Goal: Task Accomplishment & Management: Complete application form

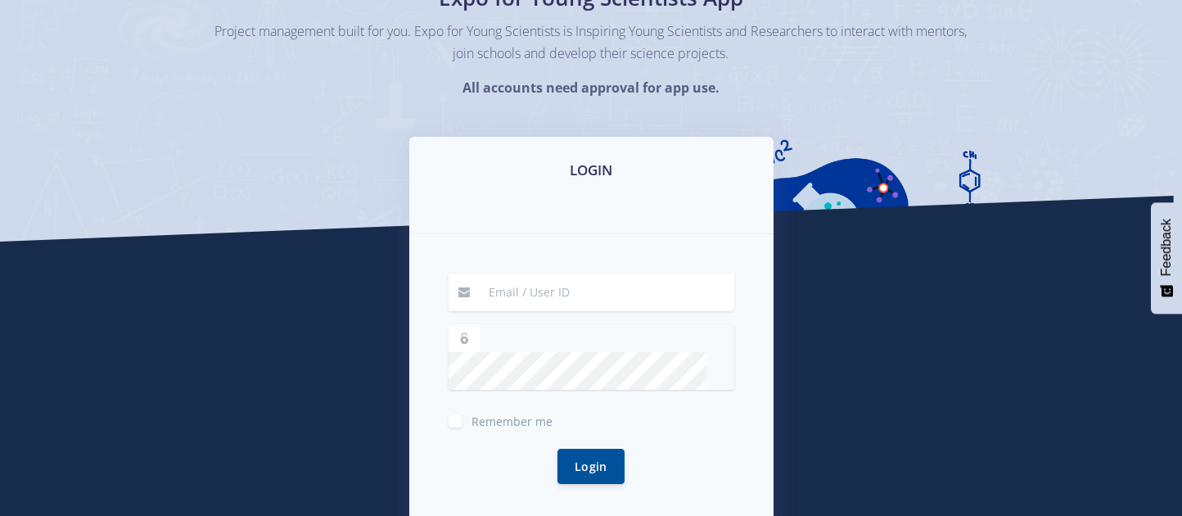
scroll to position [201, 0]
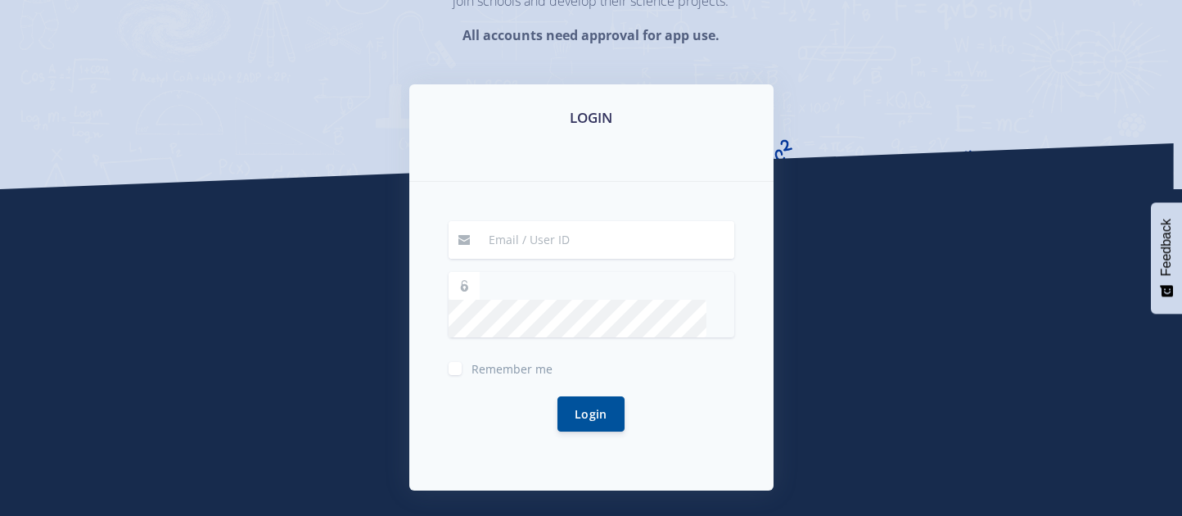
click at [531, 229] on input at bounding box center [606, 240] width 255 height 38
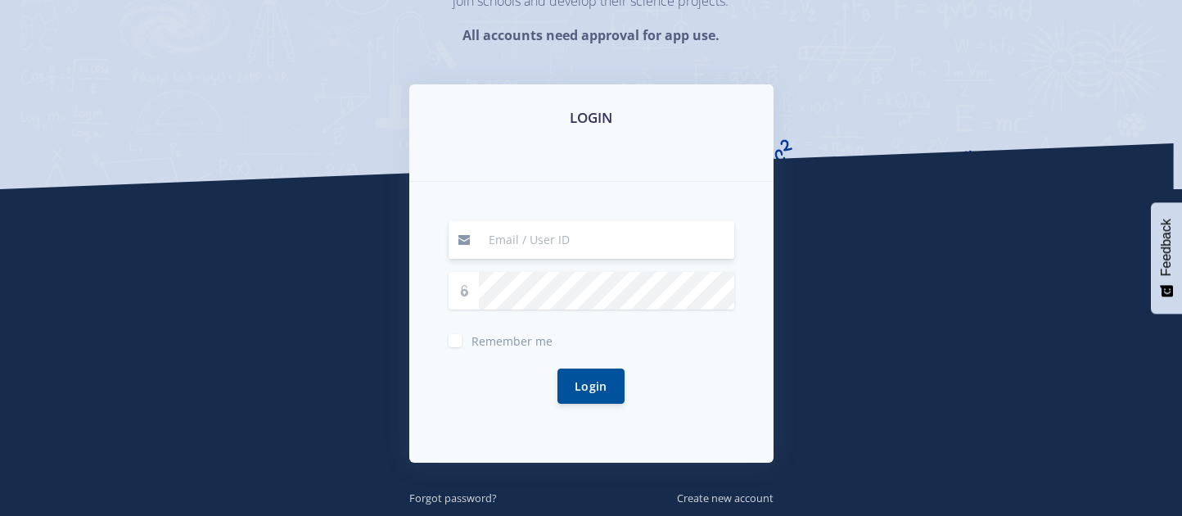
click at [561, 170] on div "LOGIN" at bounding box center [591, 132] width 364 height 97
click at [611, 249] on input at bounding box center [606, 240] width 255 height 38
click at [628, 237] on input "Baarabetswe Nkabinde" at bounding box center [606, 240] width 255 height 38
type input "B"
type input "Nkabinde Baarabetswe"
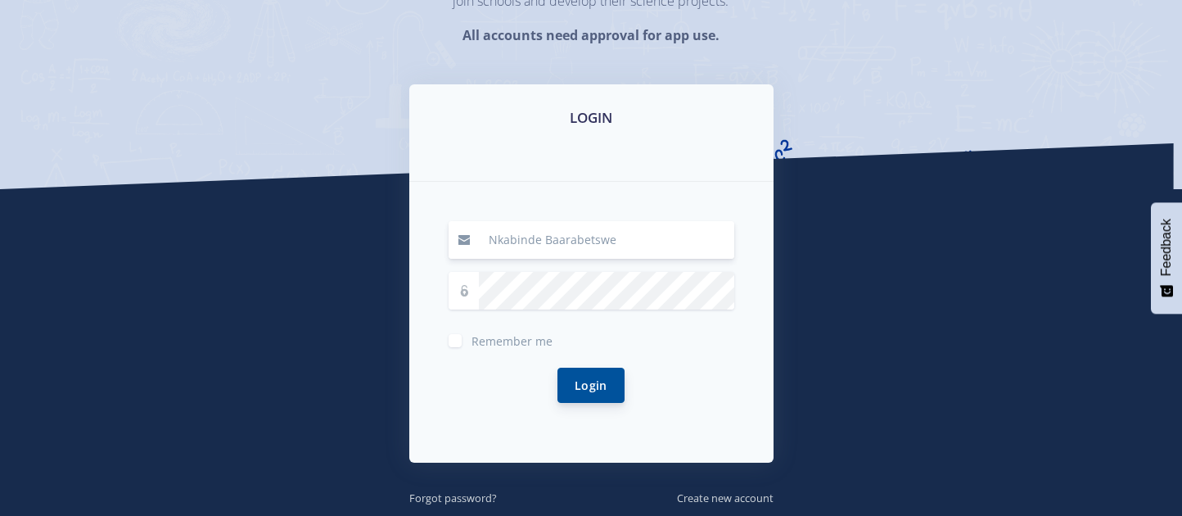
click at [588, 372] on button "Login" at bounding box center [590, 385] width 67 height 35
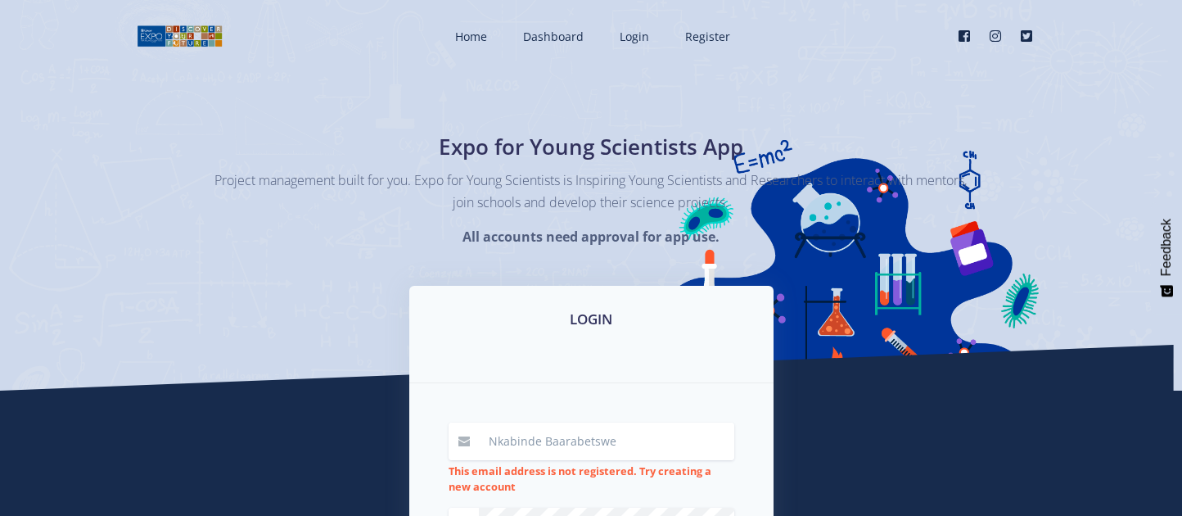
click at [608, 372] on div "LOGIN" at bounding box center [591, 334] width 364 height 97
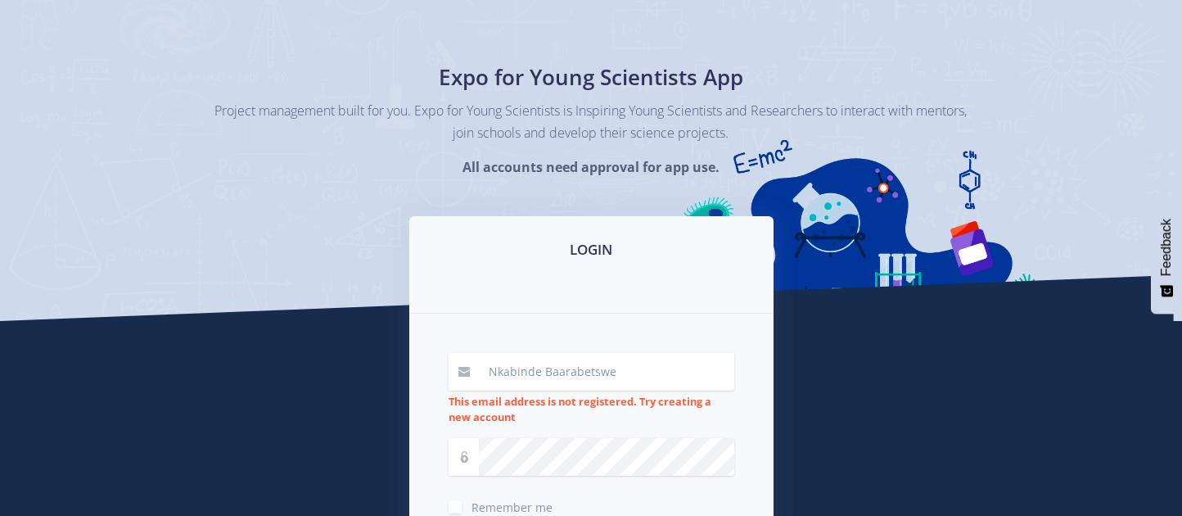
scroll to position [246, 0]
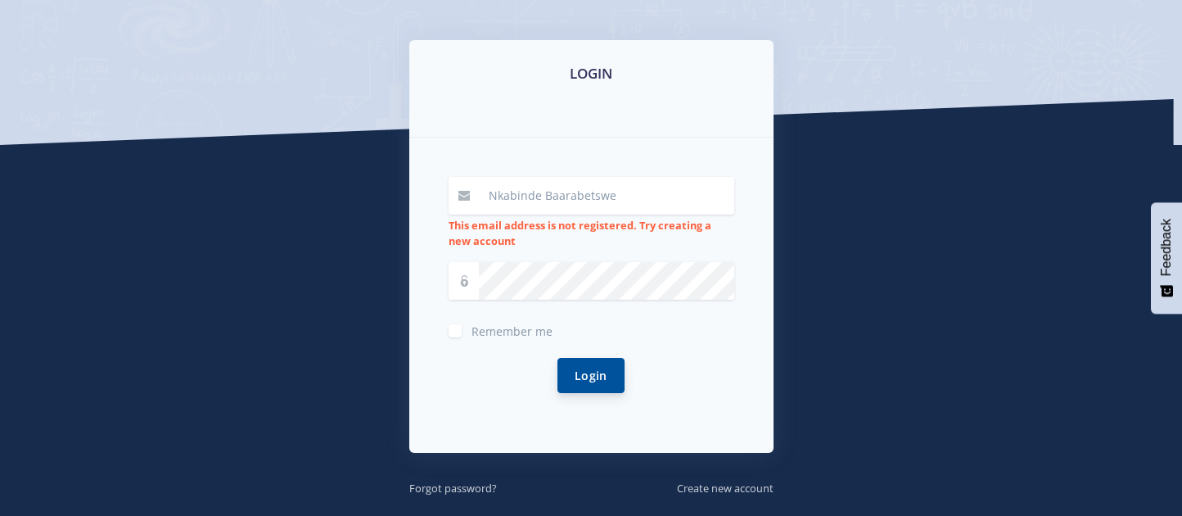
click at [612, 365] on button "Login" at bounding box center [590, 375] width 67 height 35
click at [581, 366] on button "Login" at bounding box center [590, 375] width 67 height 35
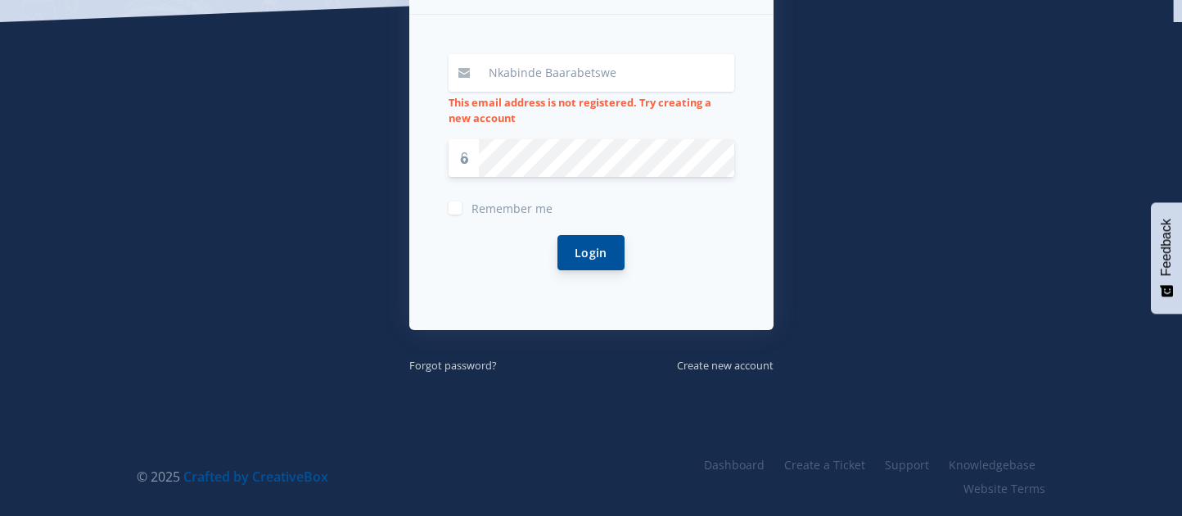
click at [584, 258] on button "Login" at bounding box center [590, 252] width 67 height 35
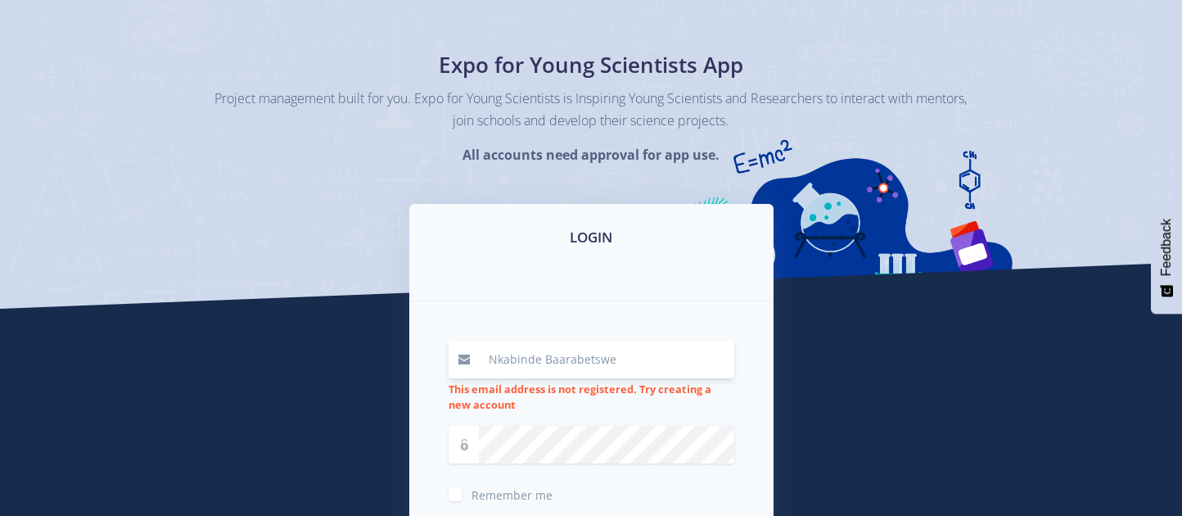
scroll to position [368, 0]
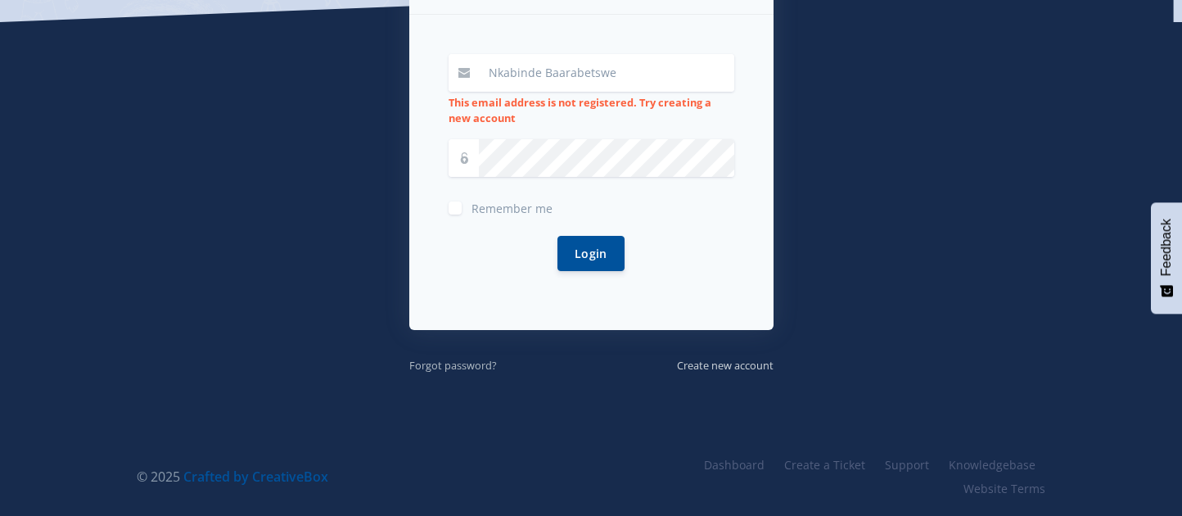
click at [481, 358] on small "Forgot password?" at bounding box center [453, 365] width 88 height 15
click at [246, 351] on div "LOGIN Nkabinde [GEOGRAPHIC_DATA] This email address is not registered. Try crea…" at bounding box center [590, 145] width 933 height 457
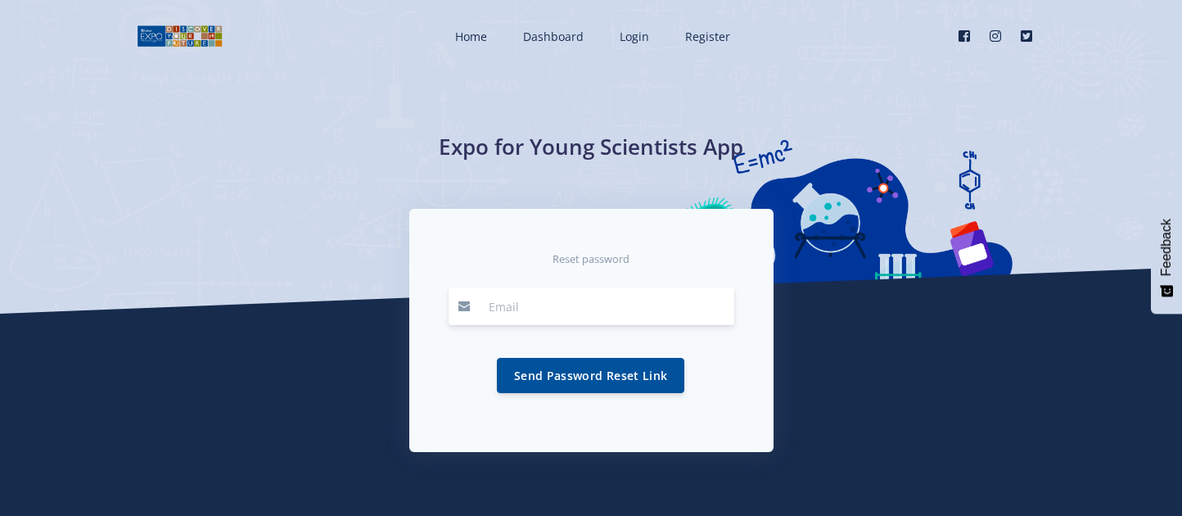
click at [546, 293] on input "email" at bounding box center [606, 306] width 255 height 38
type input "Baarabetswenk@gmail.com"
click at [551, 377] on button "Send Password Reset Link" at bounding box center [590, 374] width 187 height 35
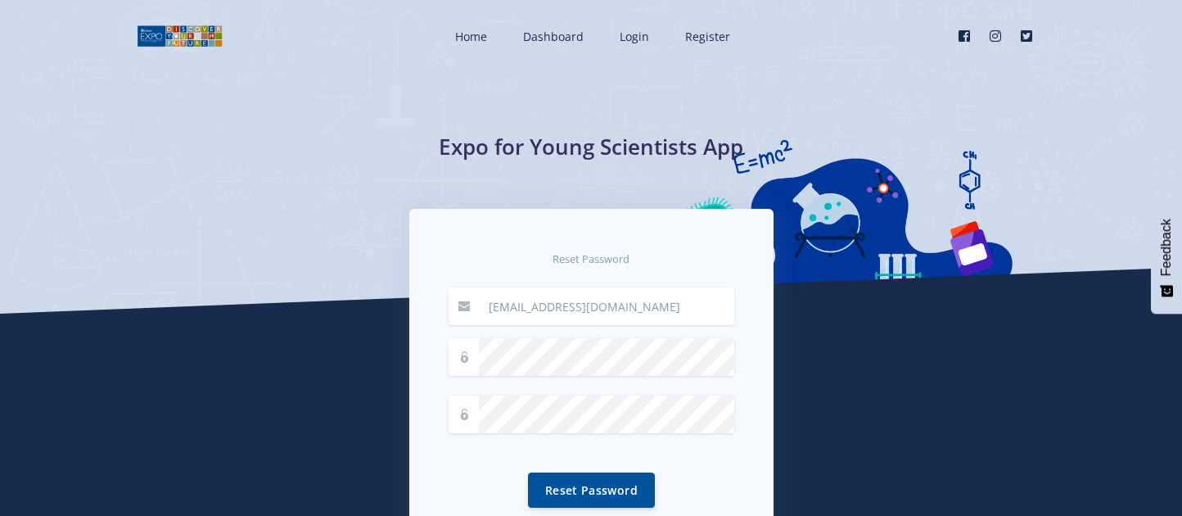
click at [546, 336] on form "[EMAIL_ADDRESS][DOMAIN_NAME] Reset Password" at bounding box center [592, 407] width 286 height 240
click at [564, 482] on button "Reset Password" at bounding box center [591, 488] width 127 height 35
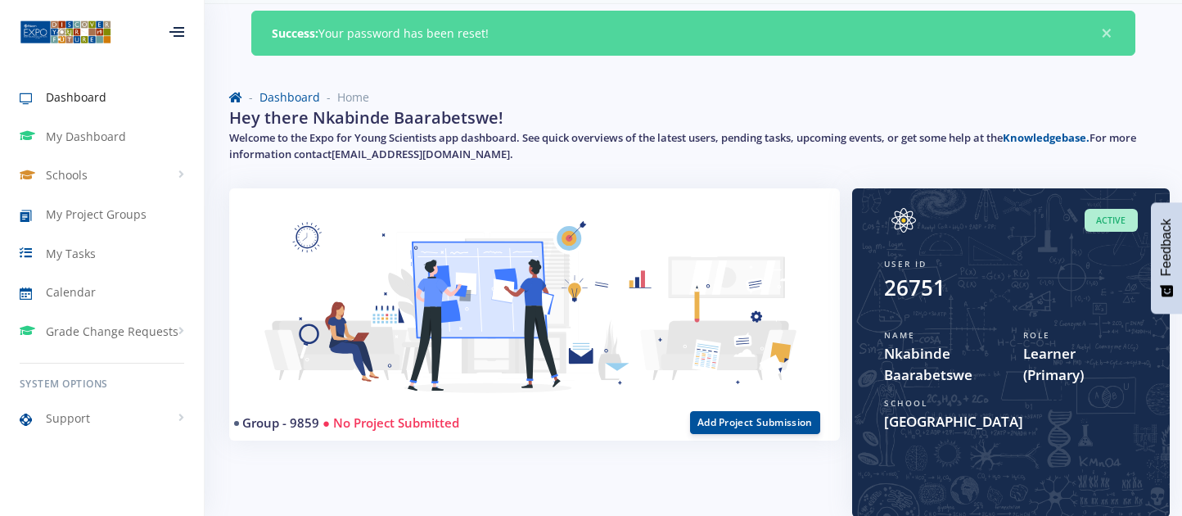
scroll to position [60, 0]
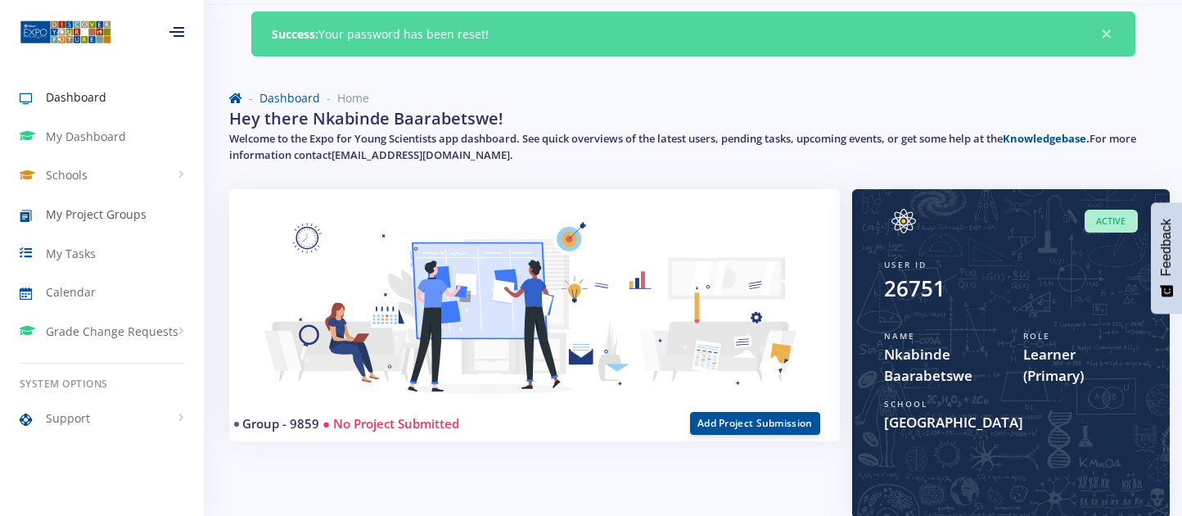
click at [92, 207] on span "My Project Groups" at bounding box center [96, 213] width 101 height 17
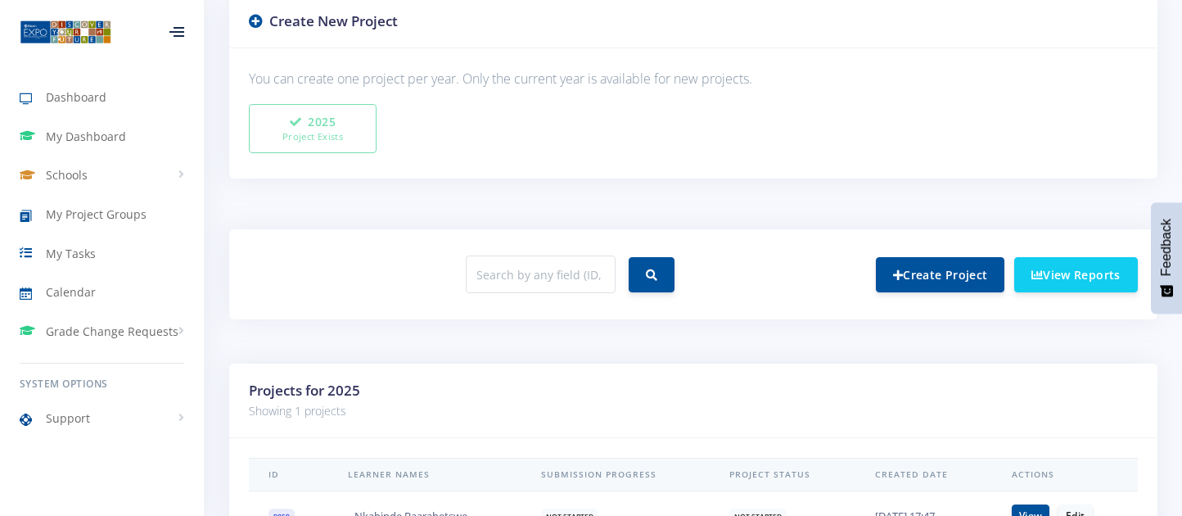
scroll to position [550, 0]
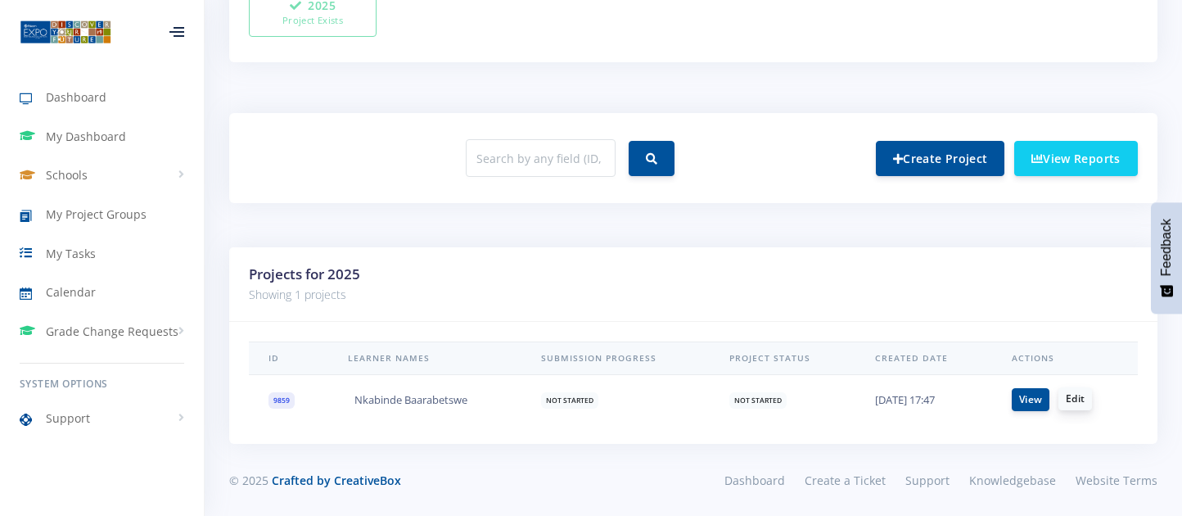
click at [1084, 395] on link "Edit" at bounding box center [1075, 398] width 34 height 23
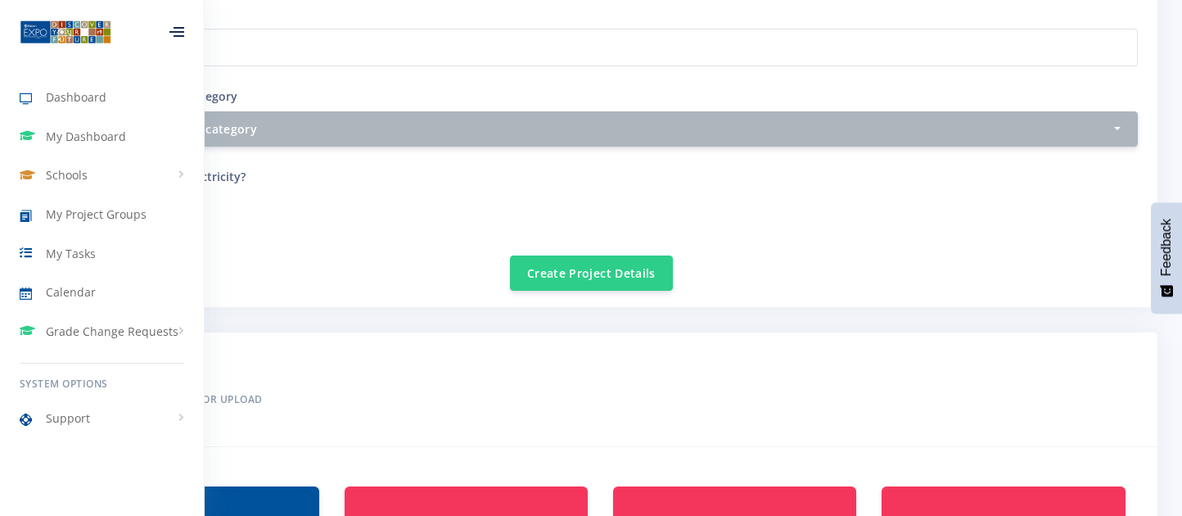
scroll to position [622, 0]
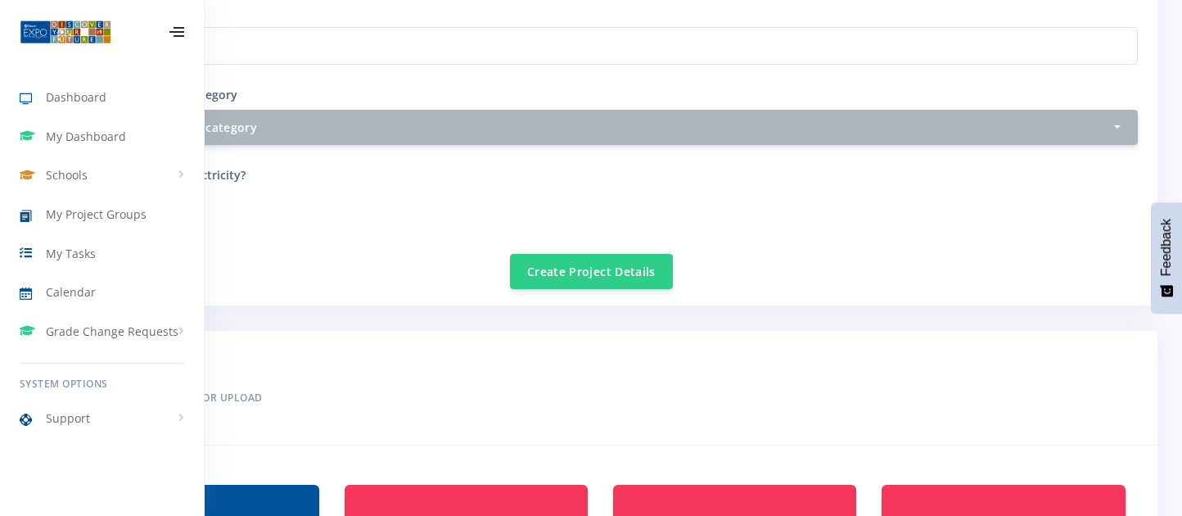
click at [184, 37] on div at bounding box center [176, 32] width 15 height 10
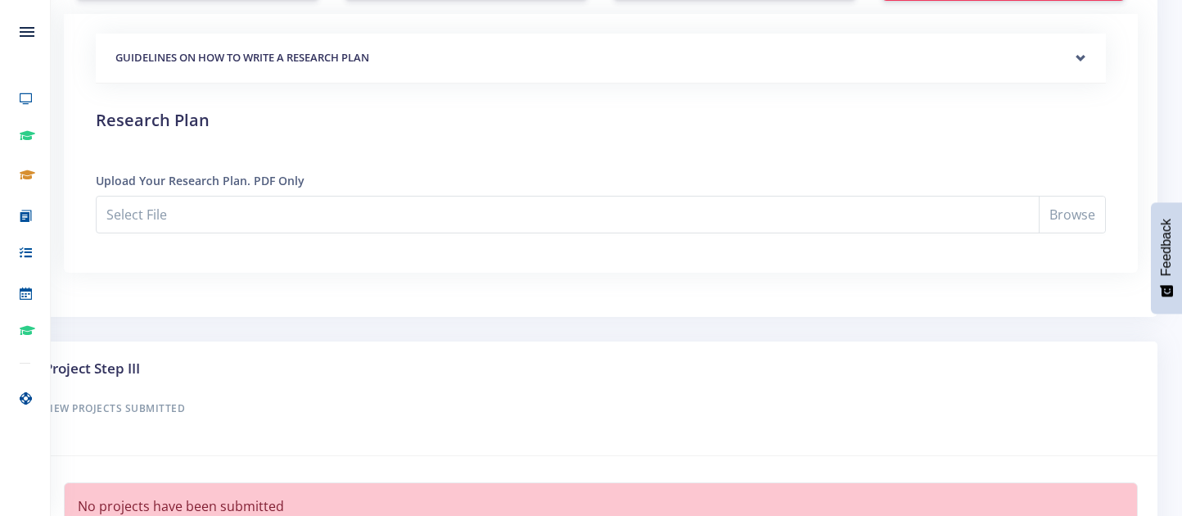
scroll to position [1364, 0]
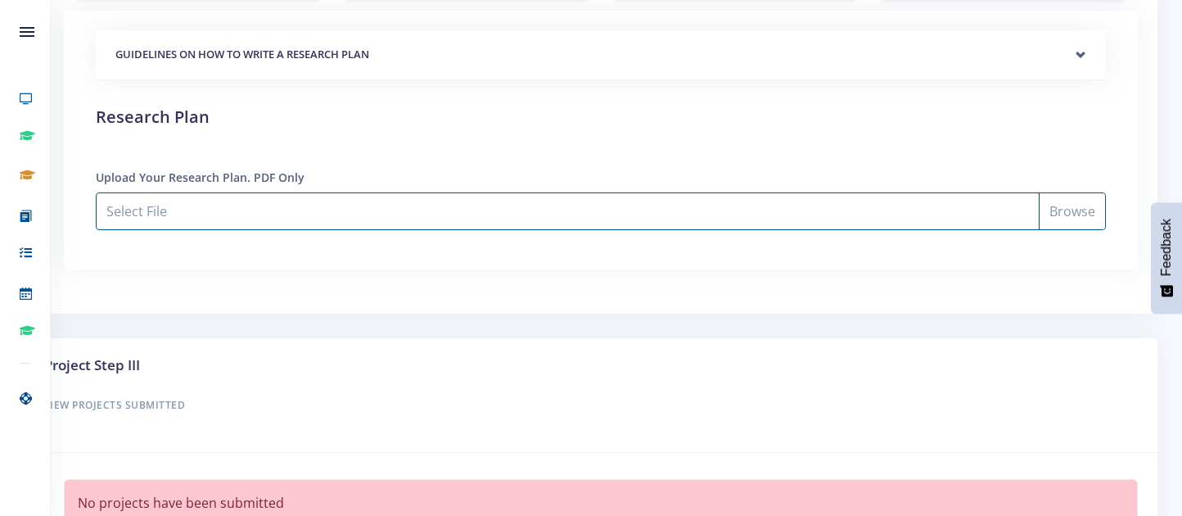
click at [1081, 212] on input "Select File" at bounding box center [601, 211] width 1010 height 38
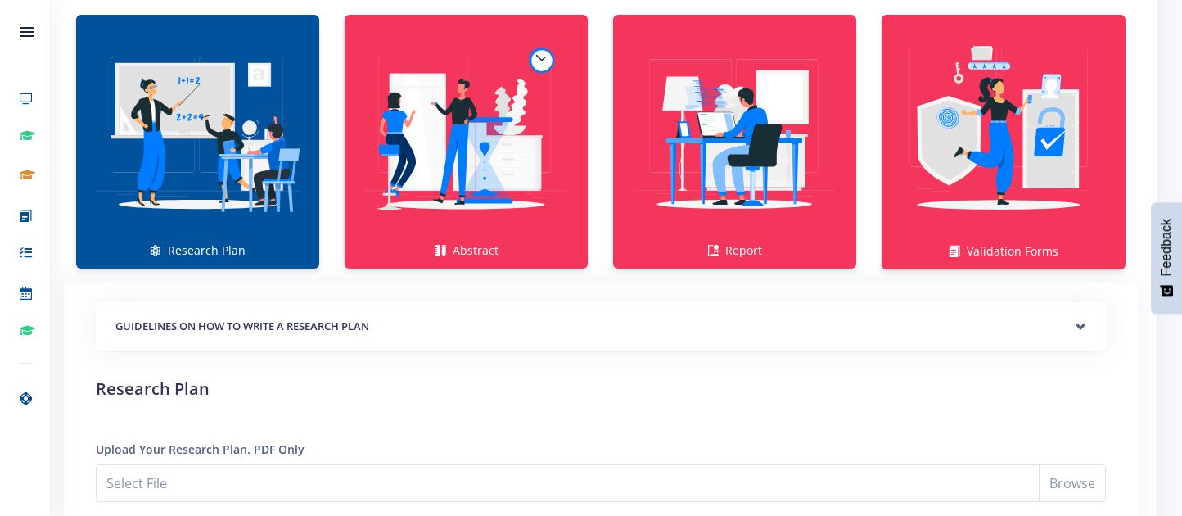
scroll to position [1091, 0]
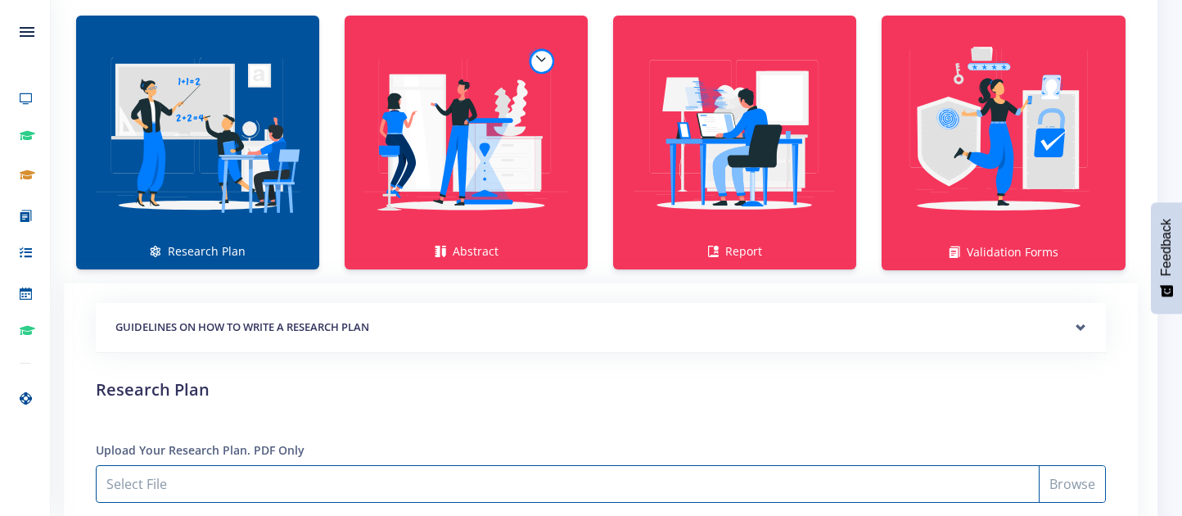
type input "C:\fakepath\Document 2.pdf"
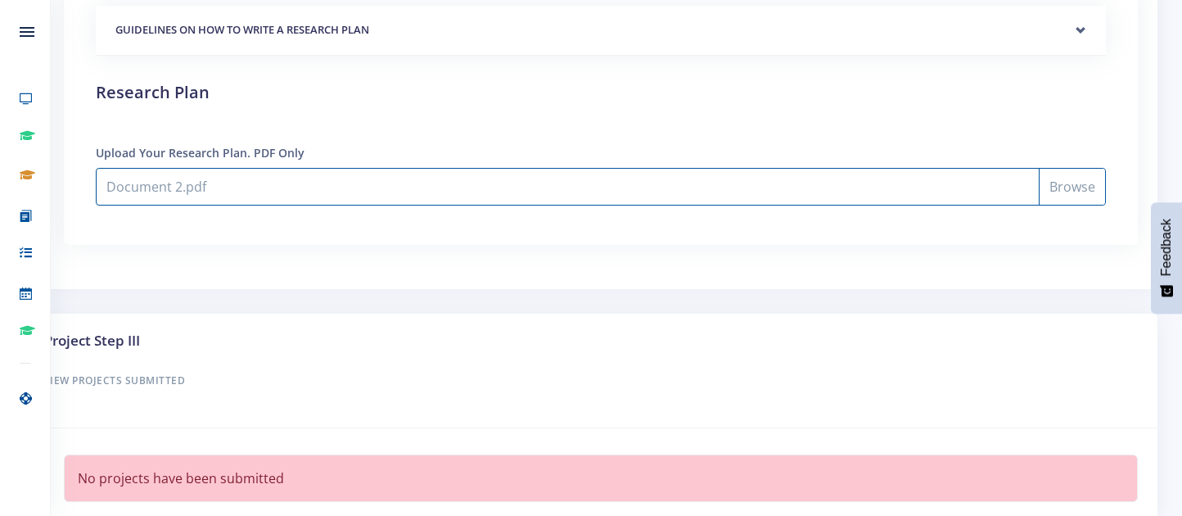
scroll to position [1386, 0]
click at [409, 170] on input "Document 2.pdf" at bounding box center [601, 189] width 1010 height 38
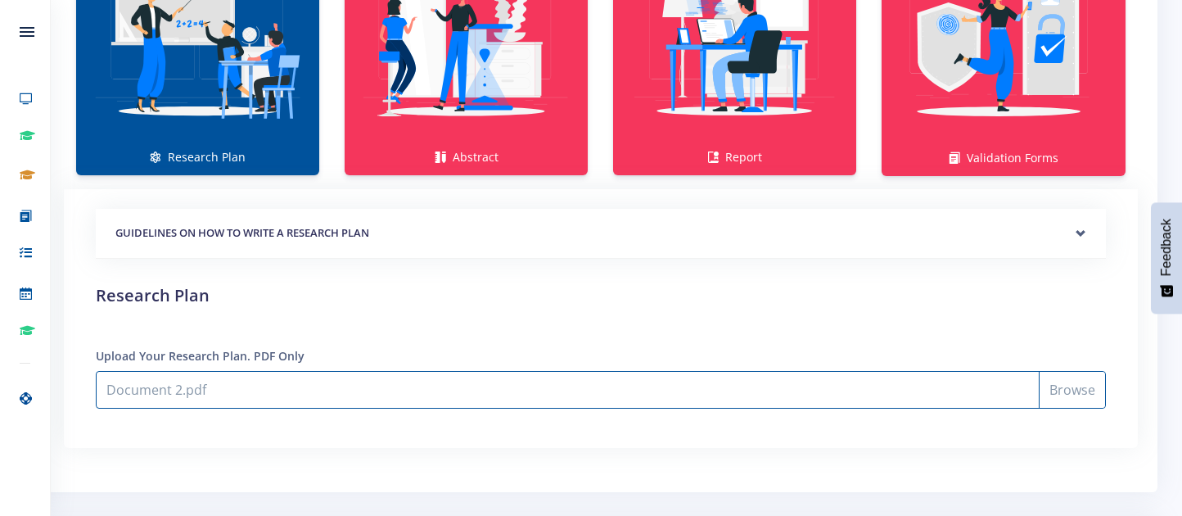
scroll to position [1189, 0]
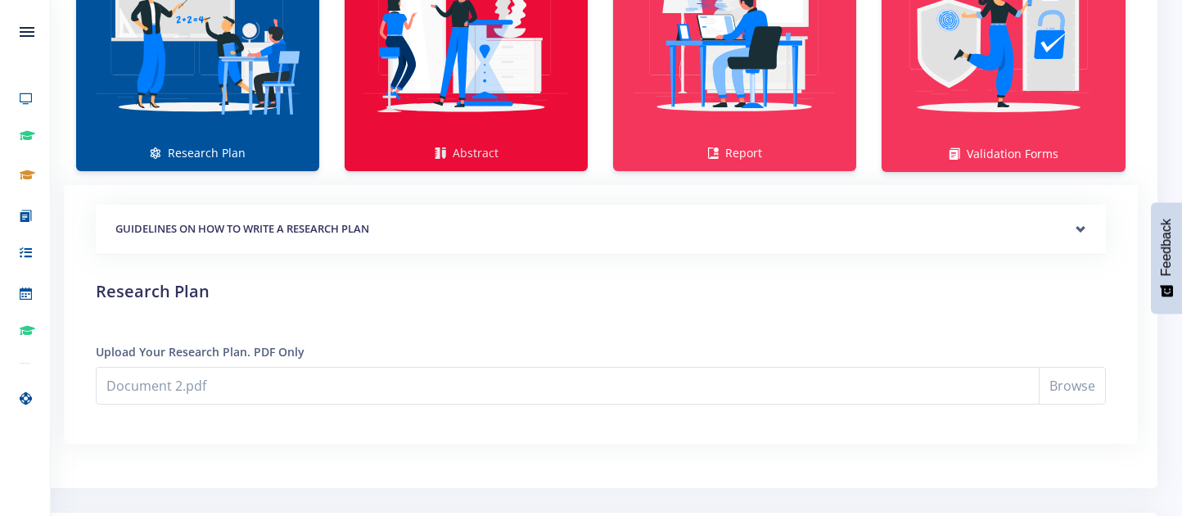
click at [449, 80] on img at bounding box center [466, 35] width 217 height 217
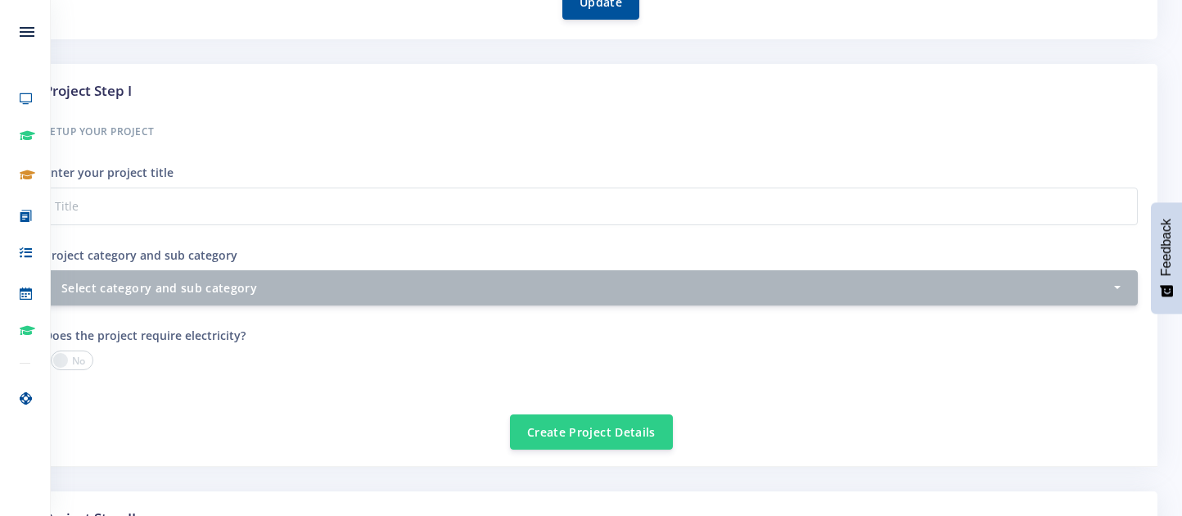
scroll to position [461, 0]
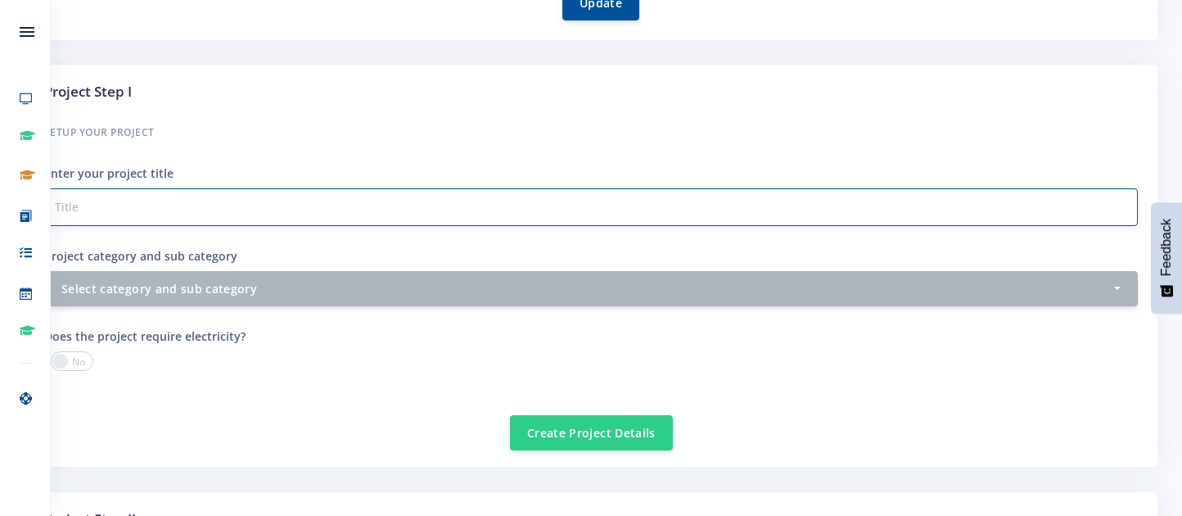
click at [305, 209] on input "Project category and sub category" at bounding box center [591, 207] width 1094 height 38
type input "Electromagnetic Induction"
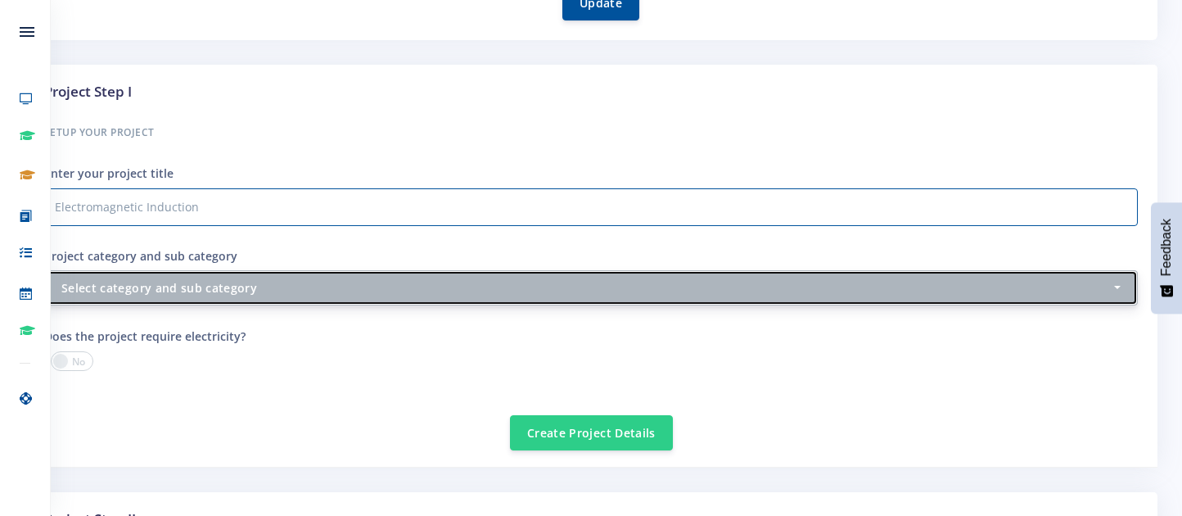
click at [268, 294] on button "Select category and sub category" at bounding box center [591, 287] width 1094 height 35
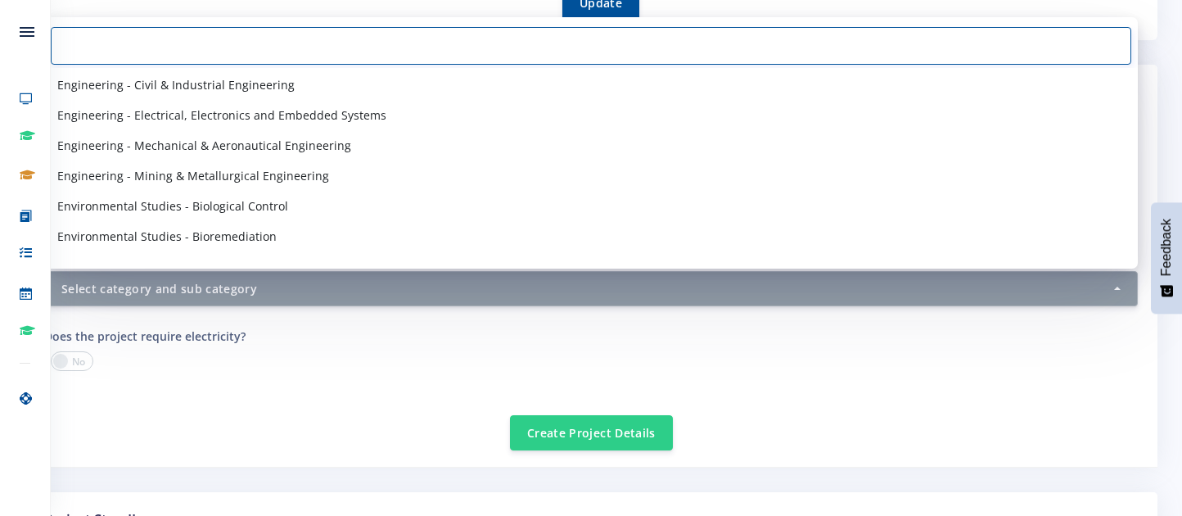
scroll to position [1304, 0]
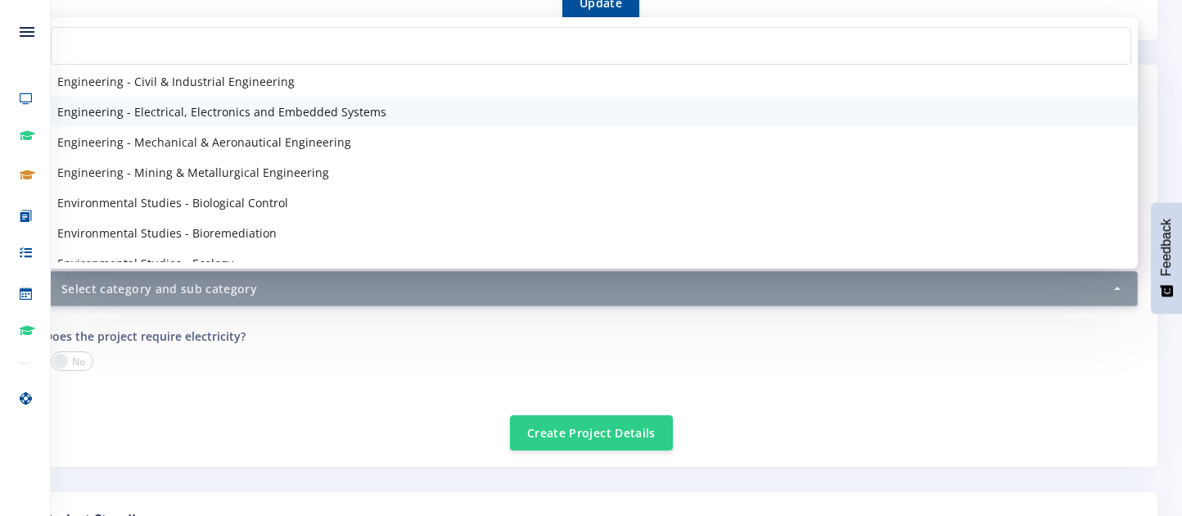
click at [197, 107] on span "Engineering - Electrical, Electronics and Embedded Systems" at bounding box center [221, 111] width 329 height 17
select select "44"
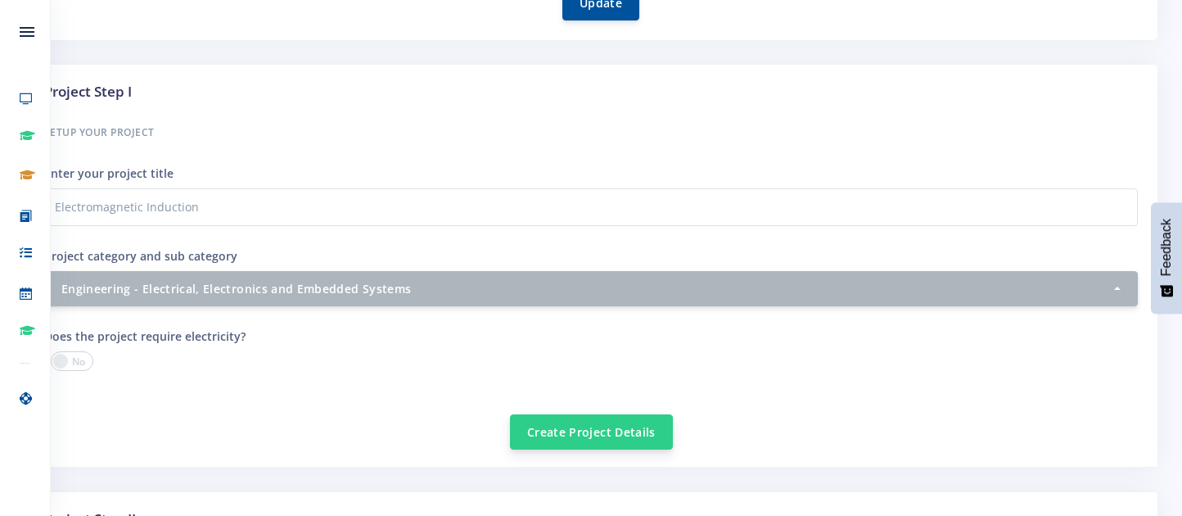
click at [600, 427] on button "Create Project Details" at bounding box center [591, 431] width 163 height 35
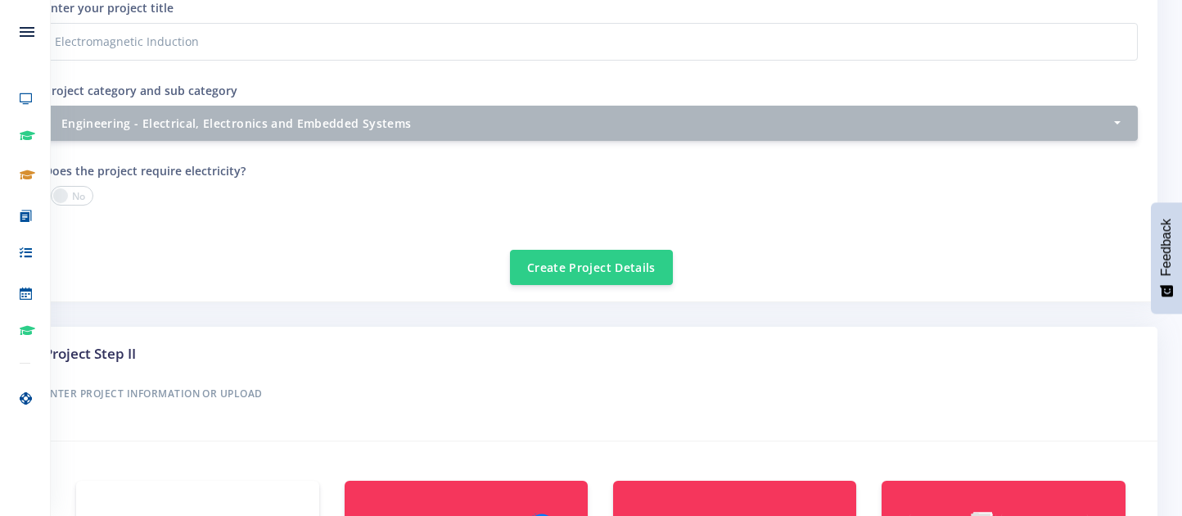
scroll to position [629, 0]
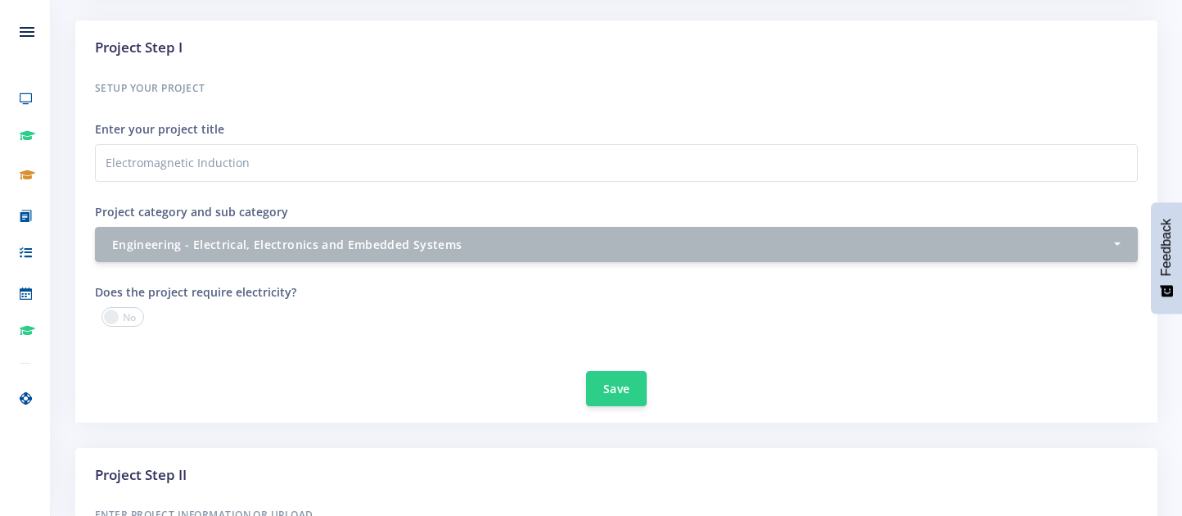
scroll to position [606, 0]
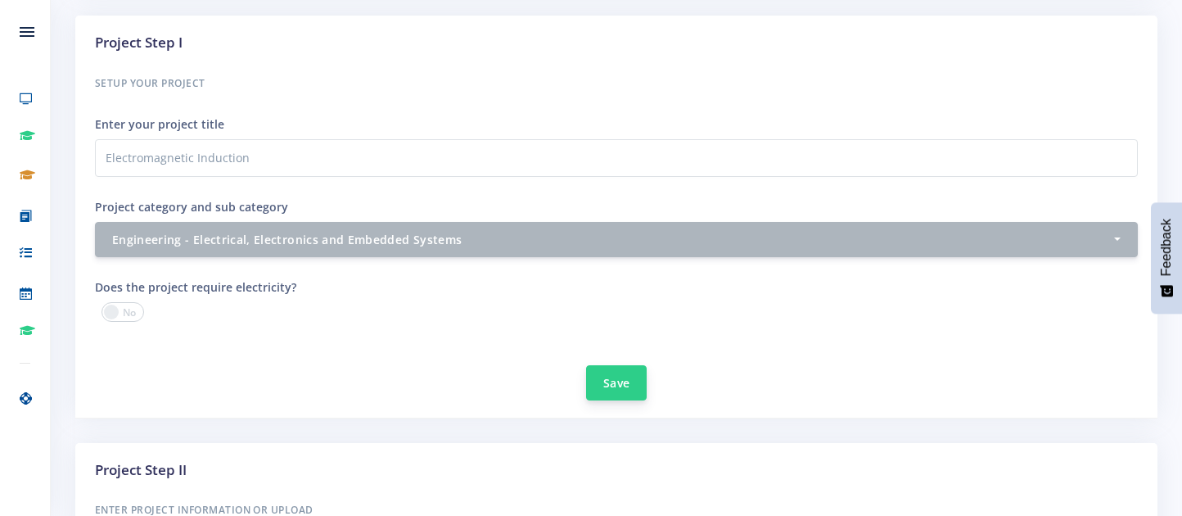
click at [620, 386] on button "Save" at bounding box center [616, 382] width 61 height 35
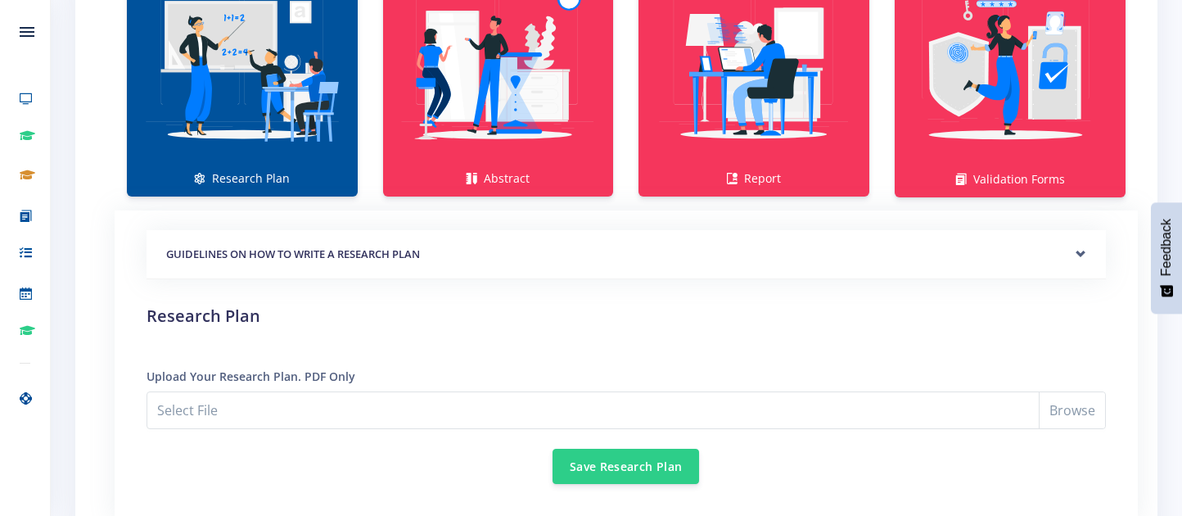
scroll to position [1293, 0]
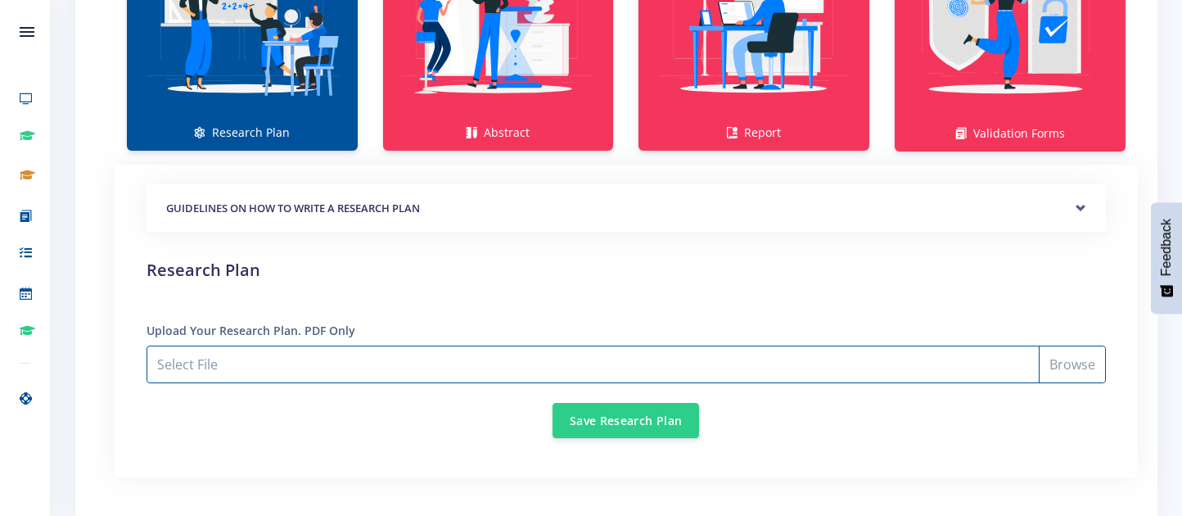
click at [1071, 353] on input "Select File" at bounding box center [626, 364] width 959 height 38
type input "C:\fakepath\Document 2.pdf"
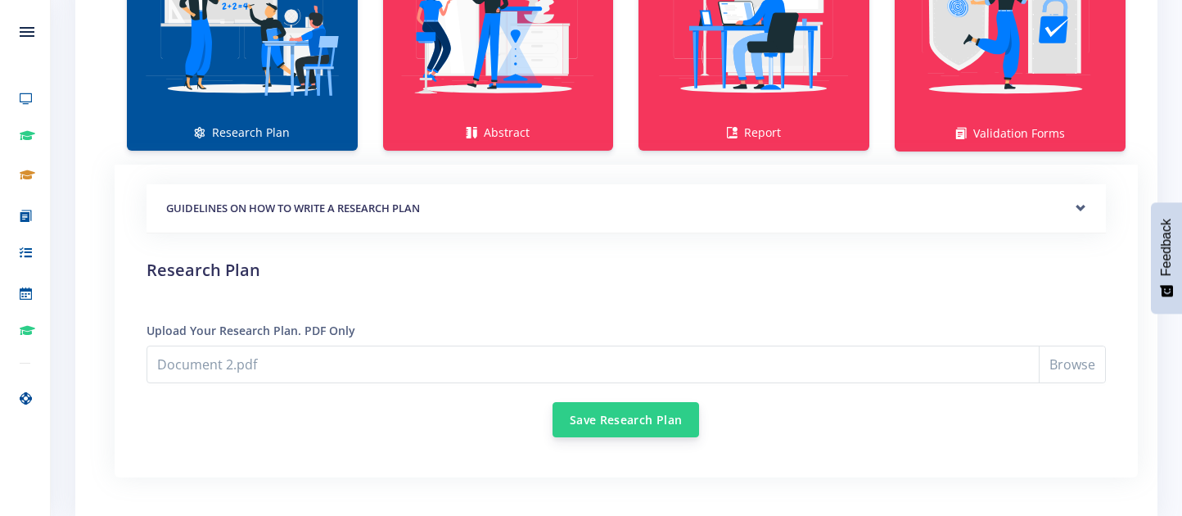
click at [602, 425] on button "Save Research Plan" at bounding box center [626, 419] width 147 height 35
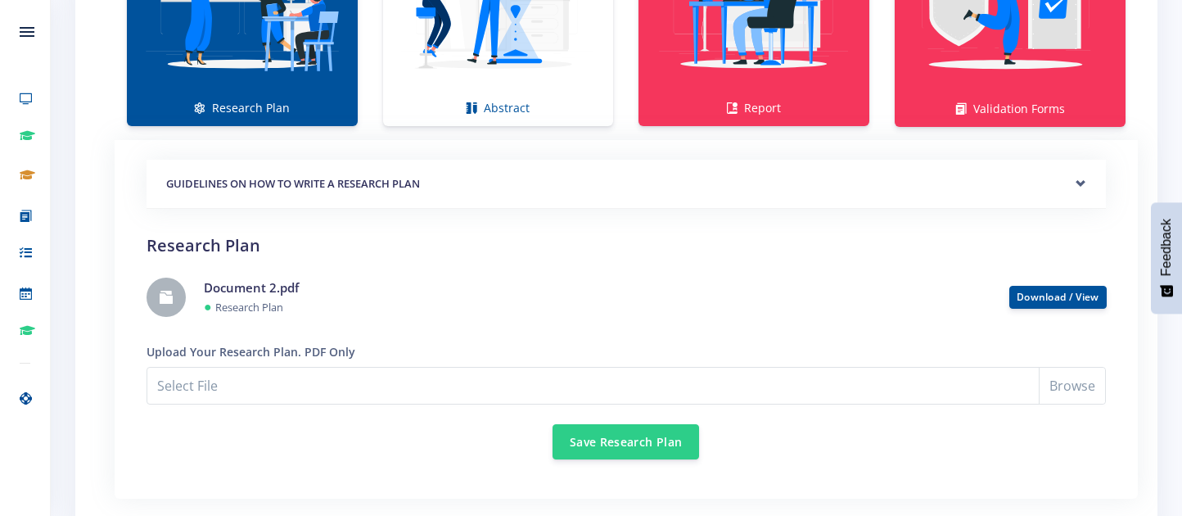
scroll to position [1331, 0]
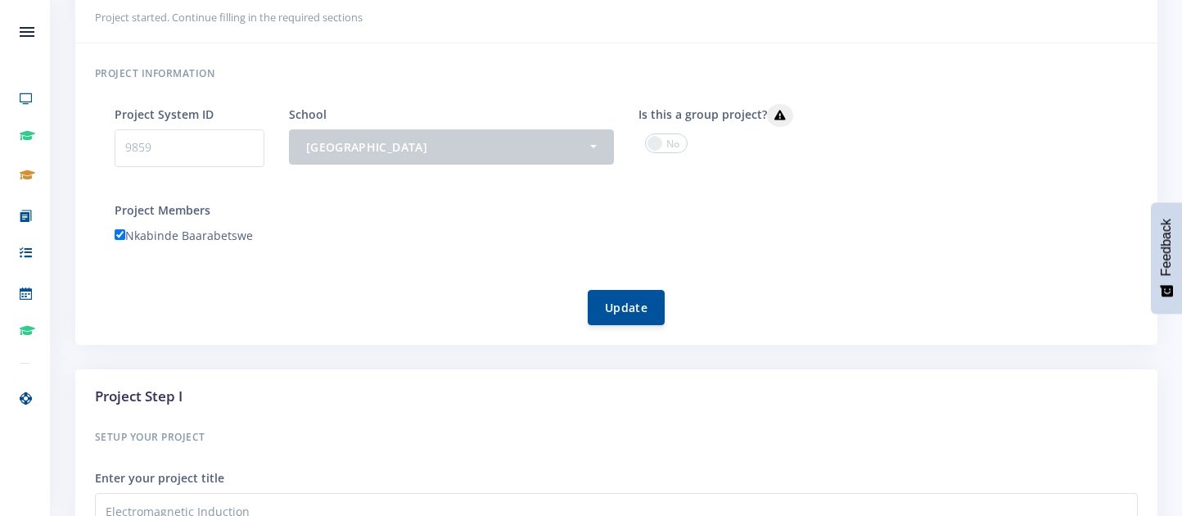
scroll to position [0, 0]
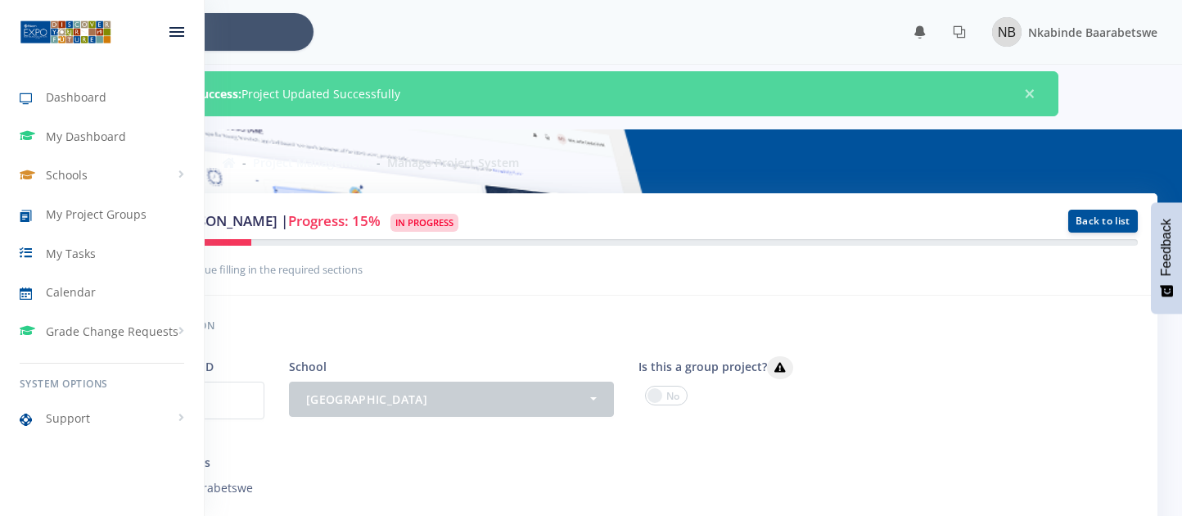
click at [36, 29] on img at bounding box center [66, 32] width 92 height 26
click at [183, 42] on div at bounding box center [177, 31] width 54 height 49
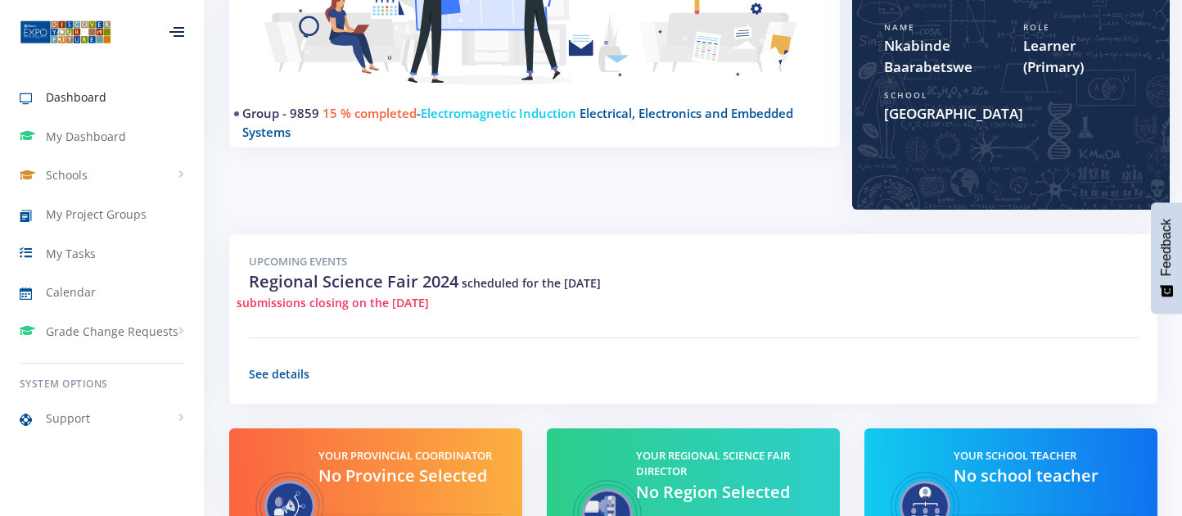
scroll to position [300, 0]
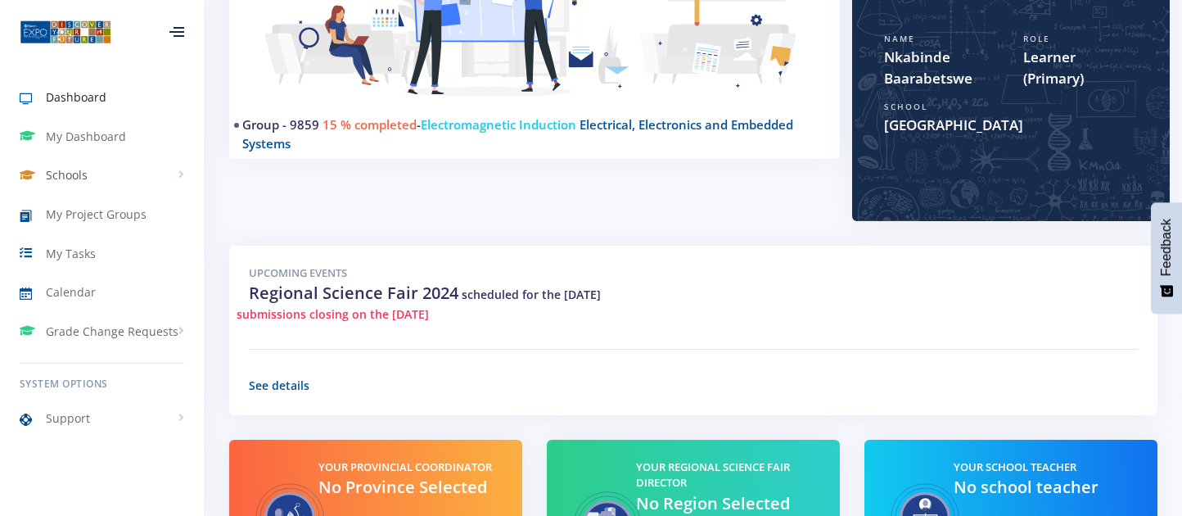
click at [79, 173] on span "Schools" at bounding box center [67, 174] width 42 height 17
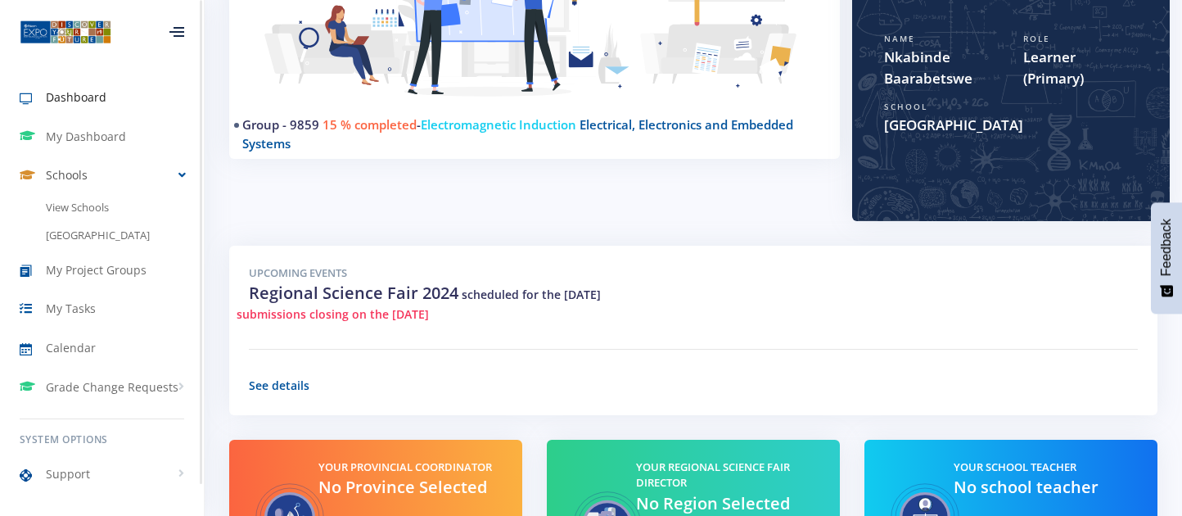
click at [88, 169] on link "Schools" at bounding box center [102, 175] width 204 height 38
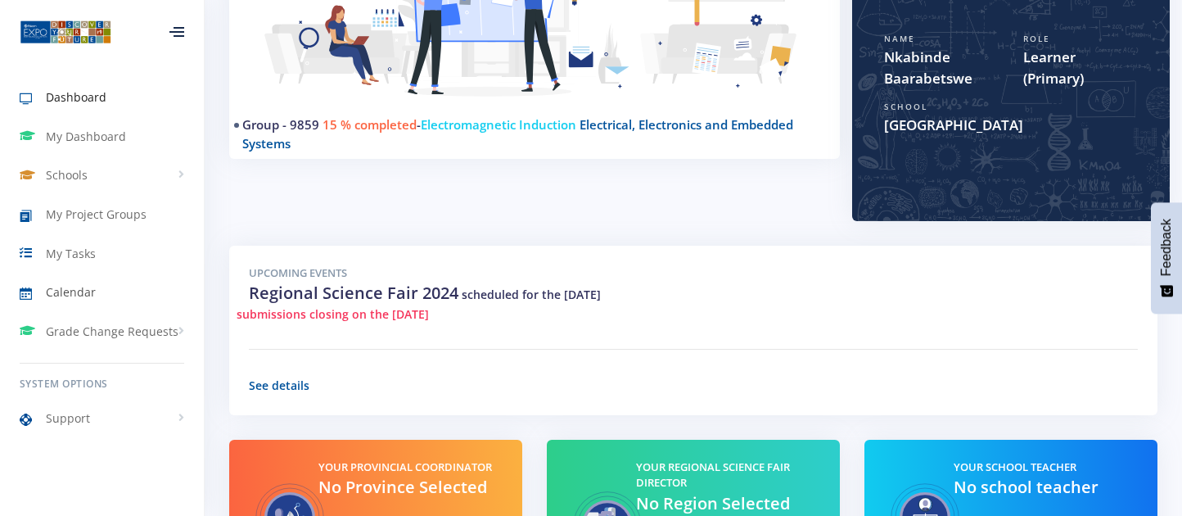
click at [66, 305] on link "Calendar" at bounding box center [102, 292] width 204 height 38
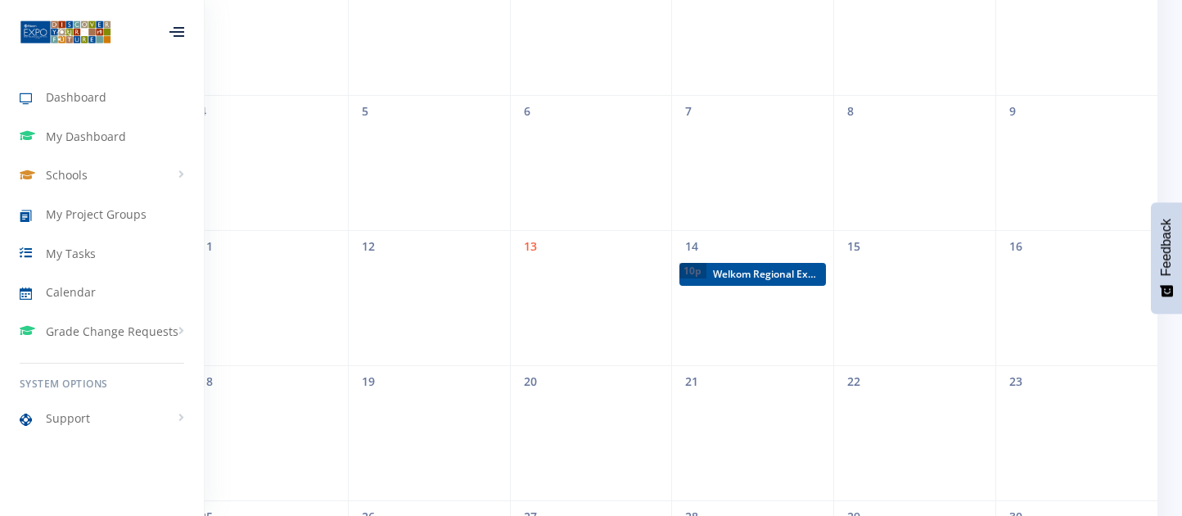
scroll to position [283, 0]
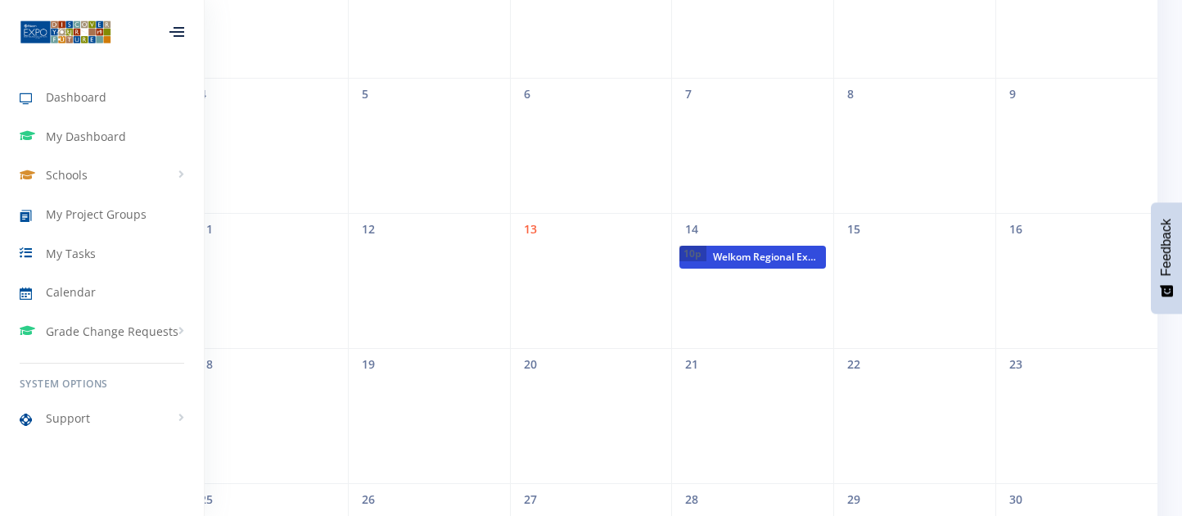
click at [756, 251] on span "Welkom Regional Expo" at bounding box center [766, 257] width 120 height 23
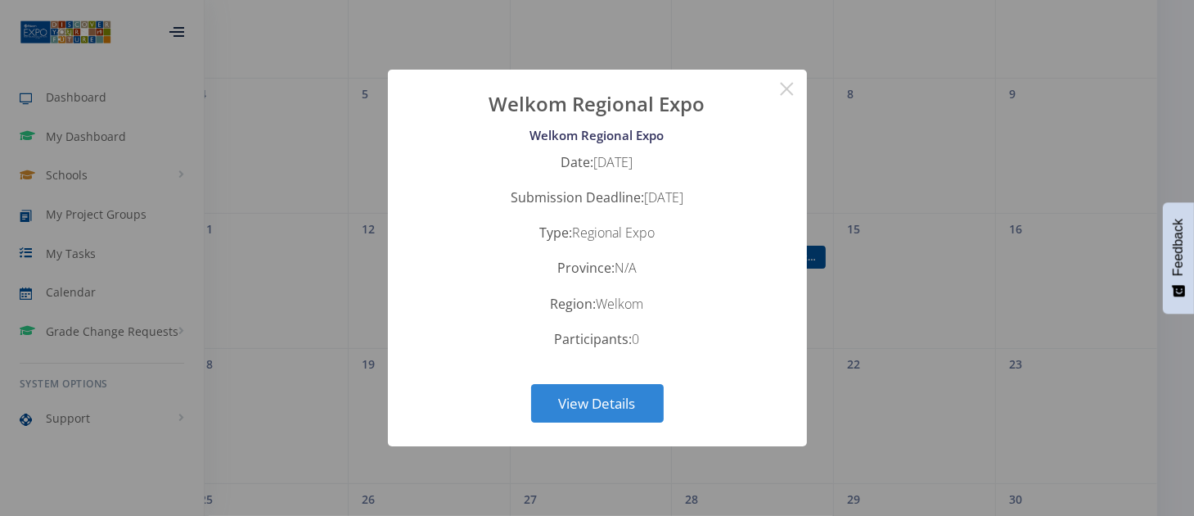
click at [1005, 119] on div "? ! i Welkom Regional Expo × Welkom Regional Expo Date: August 14, 2025 Submiss…" at bounding box center [597, 258] width 1194 height 516
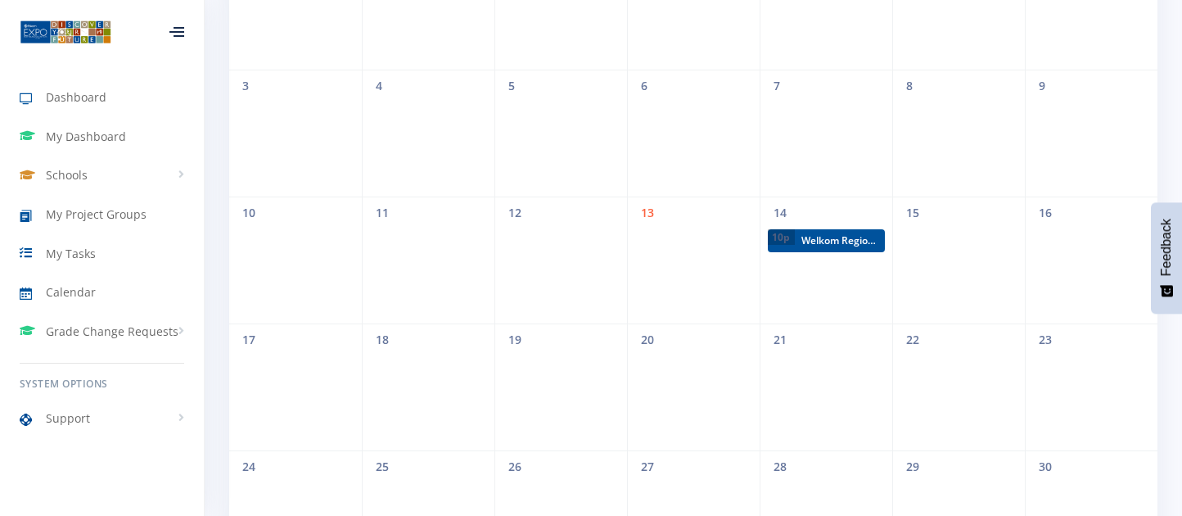
scroll to position [12, 12]
click at [101, 317] on link "Grade Change Requests" at bounding box center [102, 332] width 204 height 38
click at [97, 390] on span "New Request" at bounding box center [104, 397] width 65 height 16
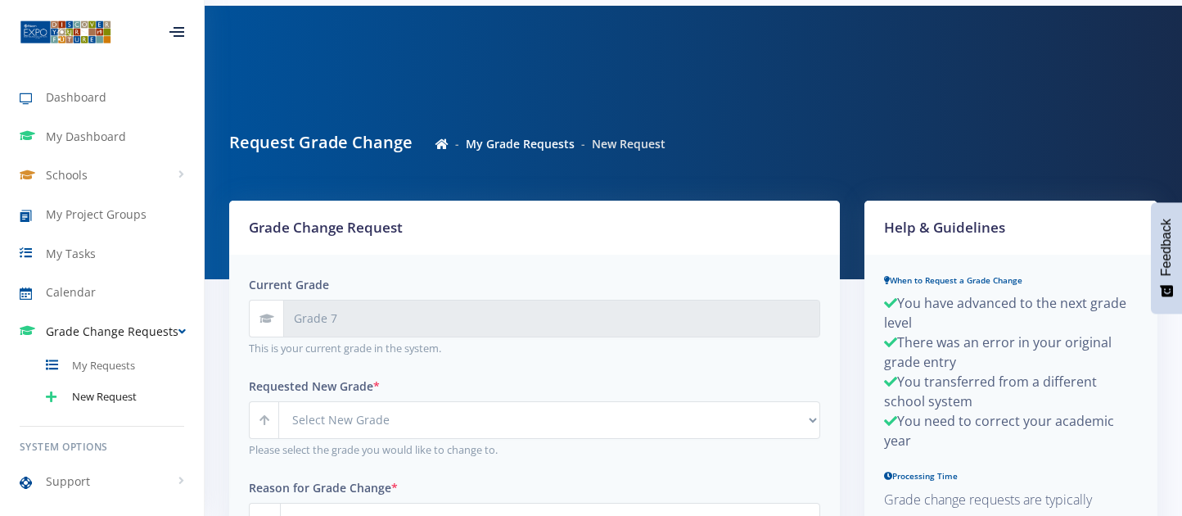
scroll to position [131, 0]
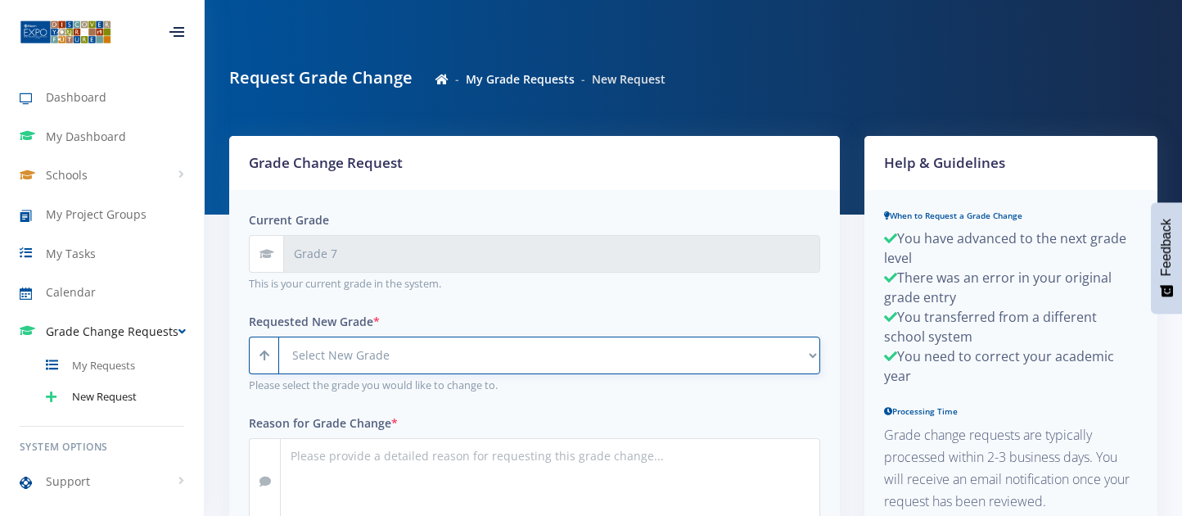
click at [406, 345] on select "Select New Grade Grade 4 Grade 5 Grade 6 Grade 7 Grade 8" at bounding box center [549, 355] width 542 height 38
select select "Grade 8"
click at [278, 336] on select "Select New Grade Grade 4 Grade 5 Grade 6 Grade 7 Grade 8" at bounding box center [549, 355] width 542 height 38
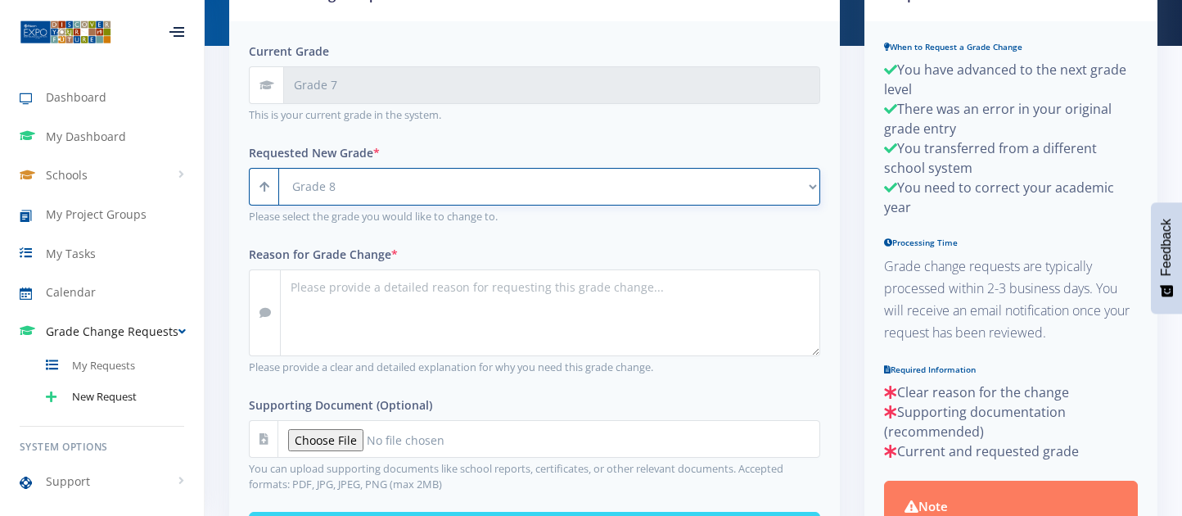
scroll to position [295, 0]
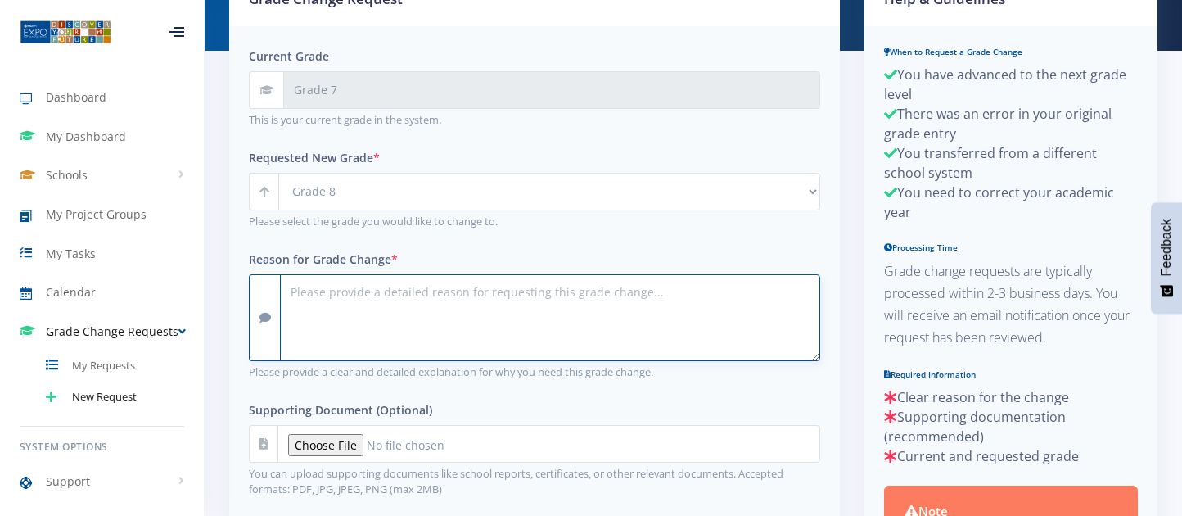
click at [596, 300] on textarea "Reason for Grade Change *" at bounding box center [550, 317] width 540 height 87
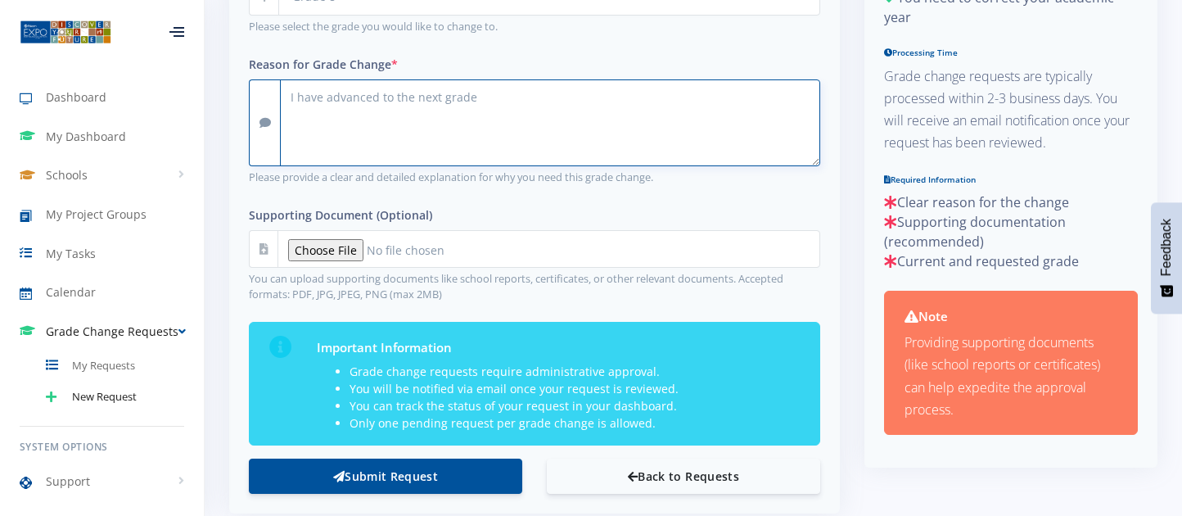
scroll to position [510, 0]
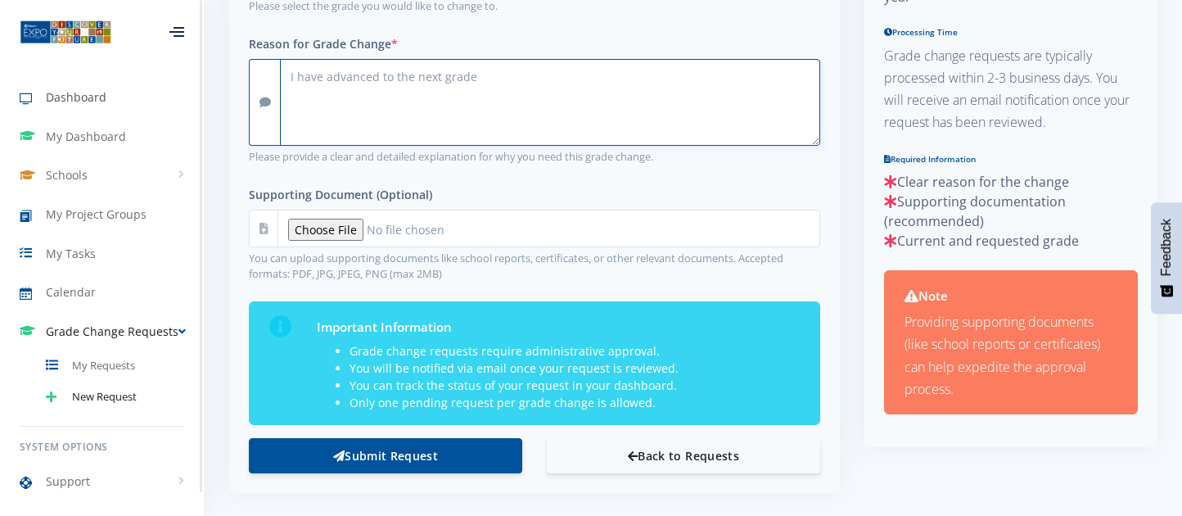
type textarea "I have advanced to the next grade"
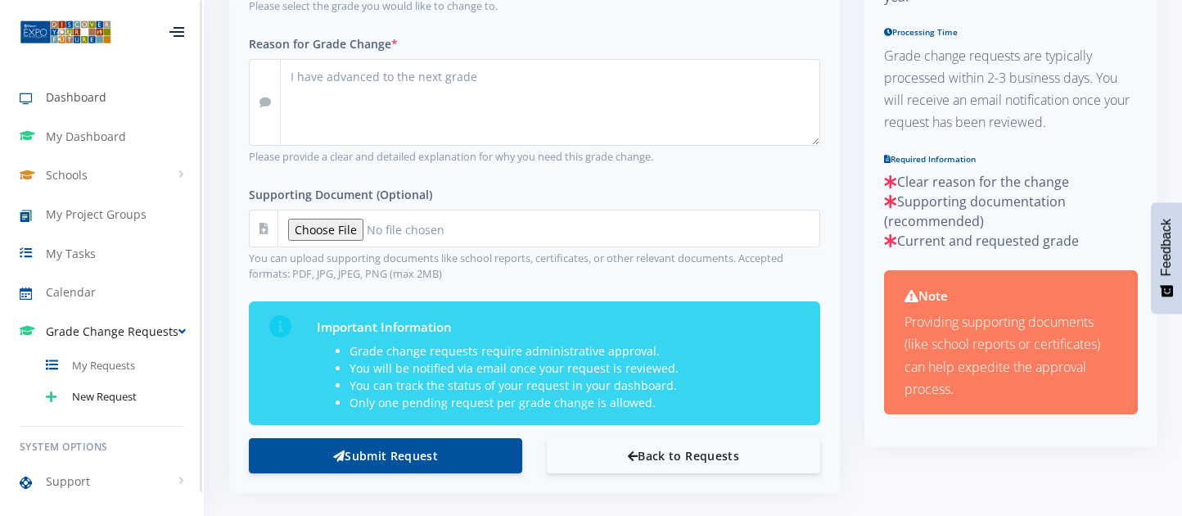
click at [82, 92] on span "Dashboard" at bounding box center [76, 96] width 61 height 17
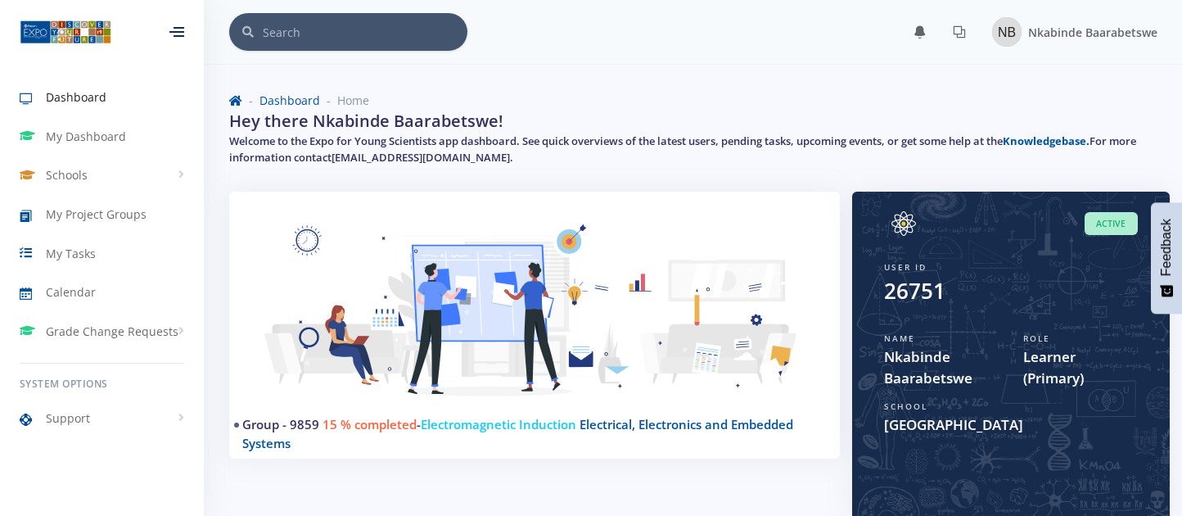
scroll to position [12, 12]
